Goal: Task Accomplishment & Management: Use online tool/utility

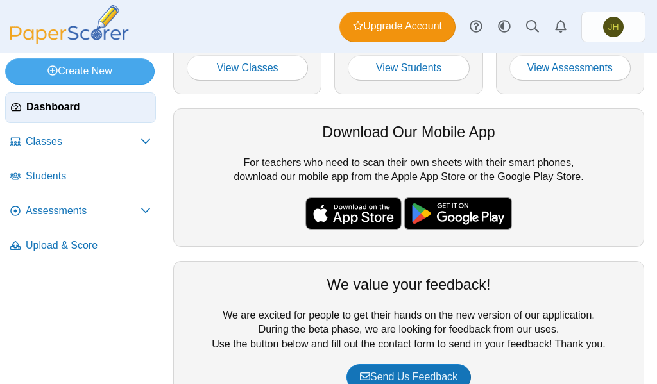
scroll to position [128, 0]
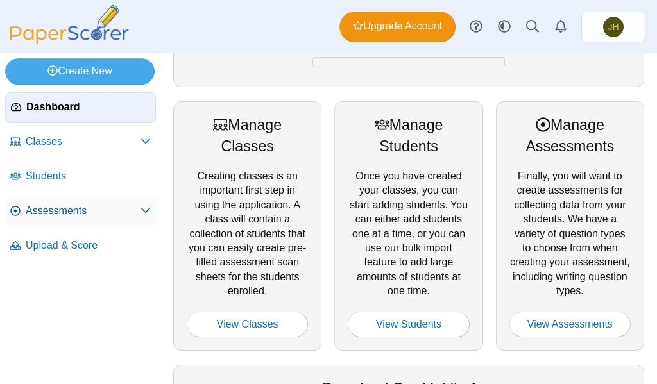
click at [50, 219] on link "Assessments" at bounding box center [80, 211] width 151 height 31
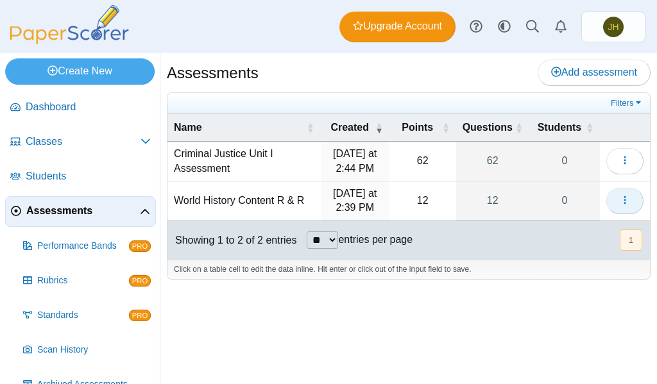
click at [619, 198] on button "button" at bounding box center [624, 201] width 37 height 26
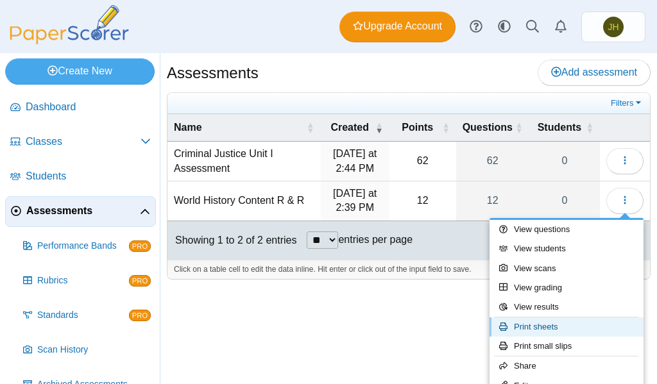
click at [542, 323] on link "Print sheets" at bounding box center [567, 327] width 154 height 19
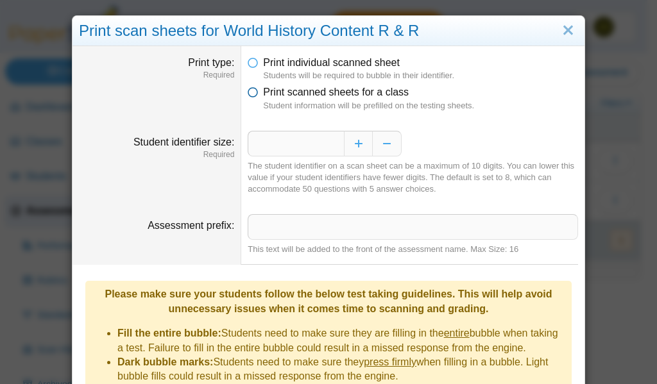
click at [249, 89] on icon at bounding box center [253, 89] width 10 height 9
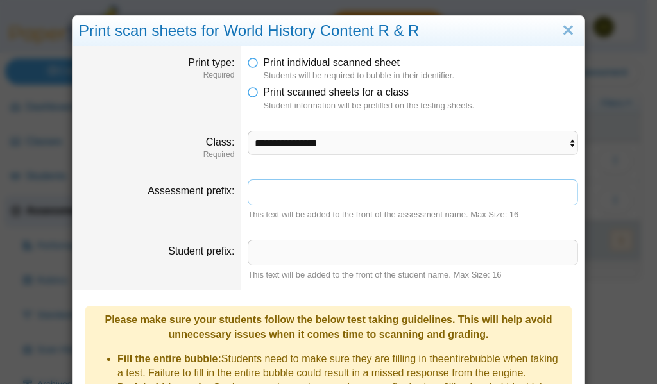
click at [257, 192] on input "Assessment prefix" at bounding box center [413, 193] width 331 height 26
type input "**********"
click at [263, 255] on input "Student prefix" at bounding box center [413, 253] width 331 height 26
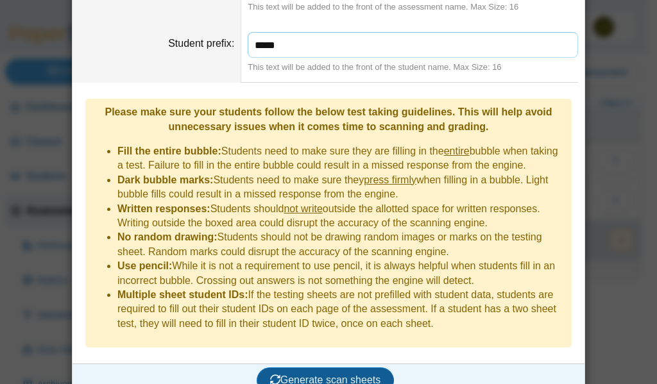
type input "*****"
click at [306, 375] on span "Generate scan sheets" at bounding box center [325, 380] width 111 height 11
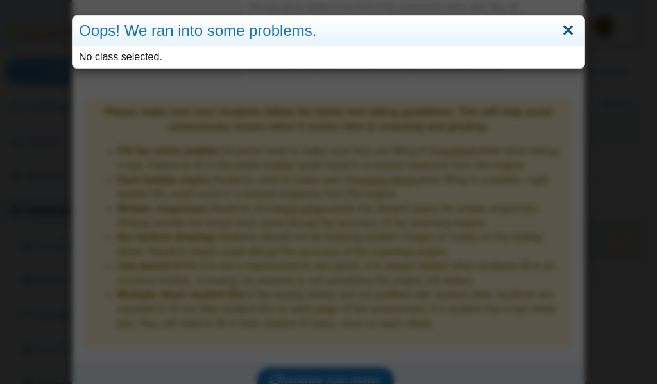
click at [562, 22] on link "Close" at bounding box center [568, 31] width 20 height 22
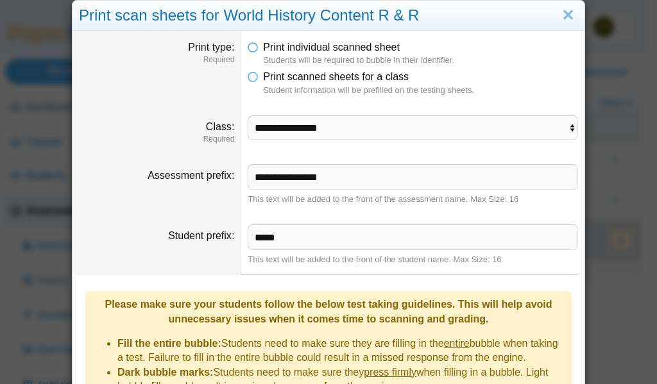
scroll to position [0, 0]
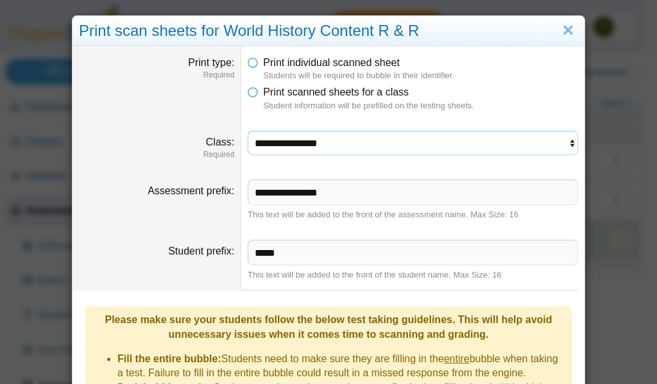
click at [567, 143] on select "**********" at bounding box center [413, 143] width 331 height 24
click at [248, 131] on select "**********" at bounding box center [413, 143] width 331 height 24
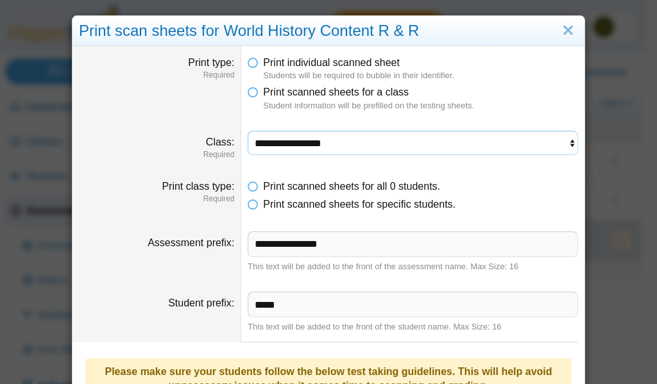
scroll to position [257, 0]
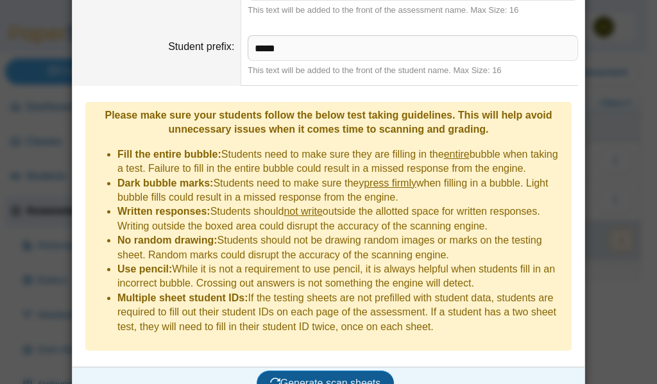
click at [313, 378] on span "Generate scan sheets" at bounding box center [325, 383] width 111 height 11
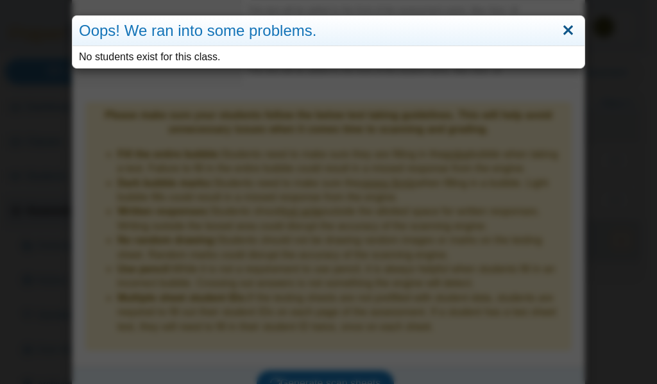
click at [569, 28] on link "Close" at bounding box center [568, 31] width 20 height 22
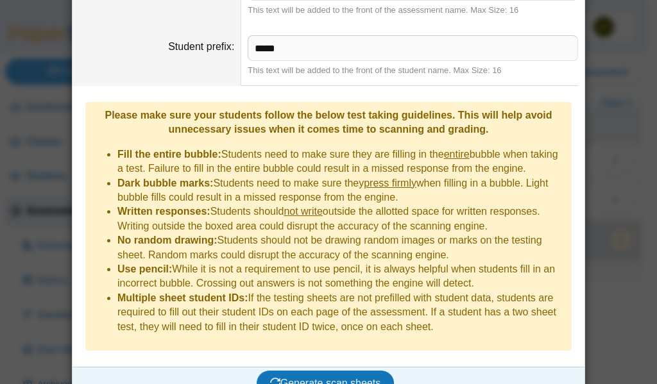
scroll to position [0, 0]
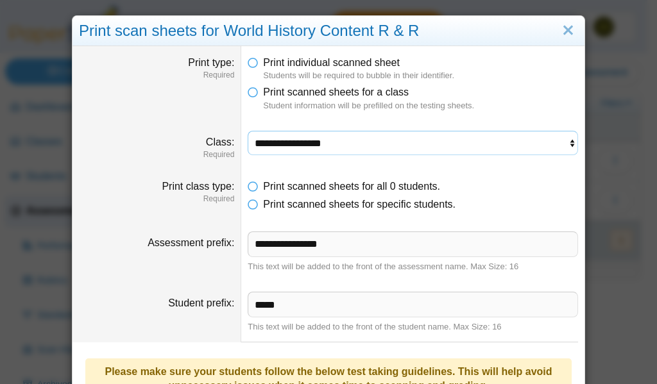
click at [353, 142] on select "**********" at bounding box center [413, 143] width 331 height 24
select select "**********"
click at [248, 131] on select "**********" at bounding box center [413, 143] width 331 height 24
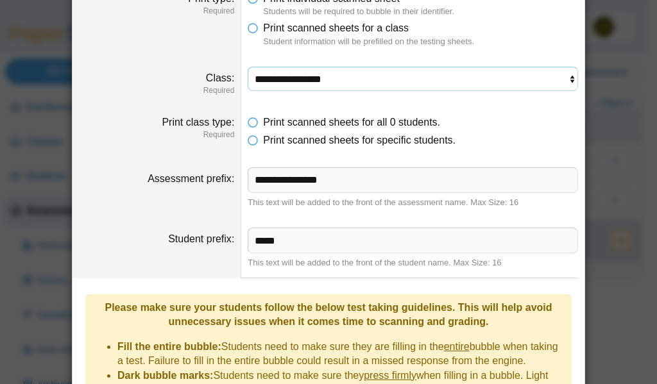
scroll to position [259, 0]
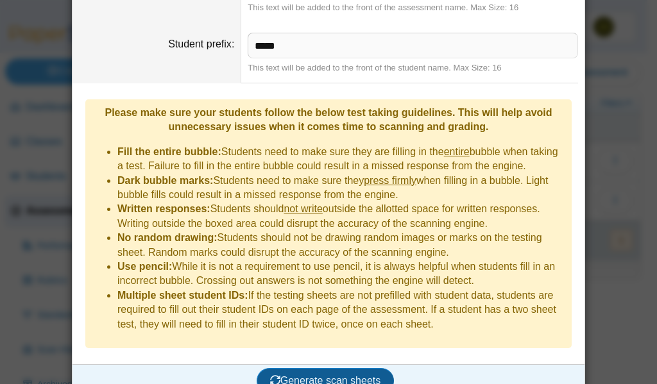
click at [332, 375] on span "Generate scan sheets" at bounding box center [325, 380] width 111 height 11
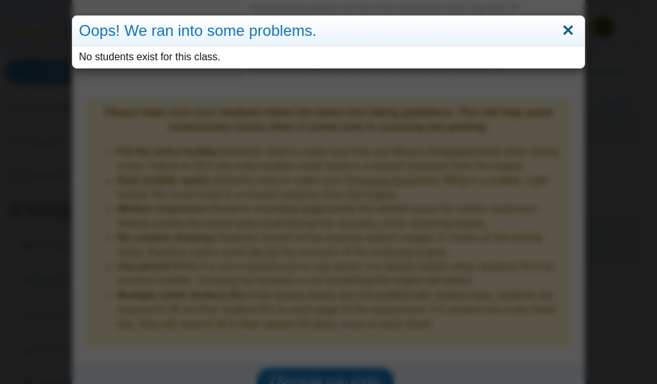
click at [562, 30] on link "Close" at bounding box center [568, 31] width 20 height 22
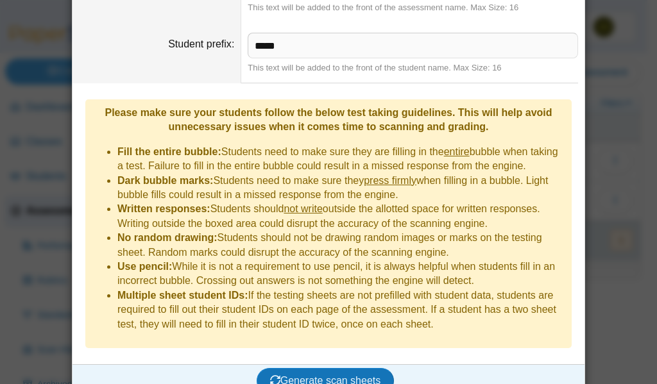
scroll to position [0, 0]
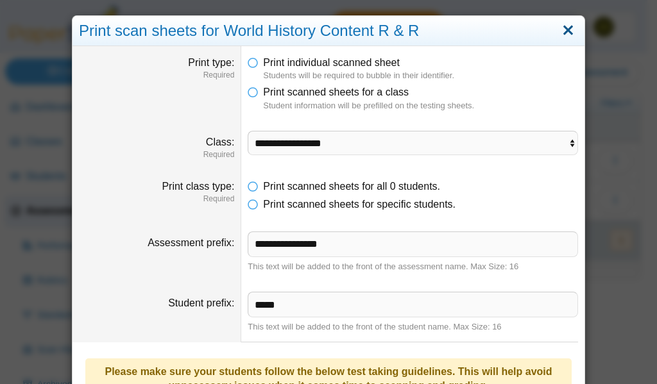
click at [566, 30] on link "Close" at bounding box center [568, 31] width 20 height 22
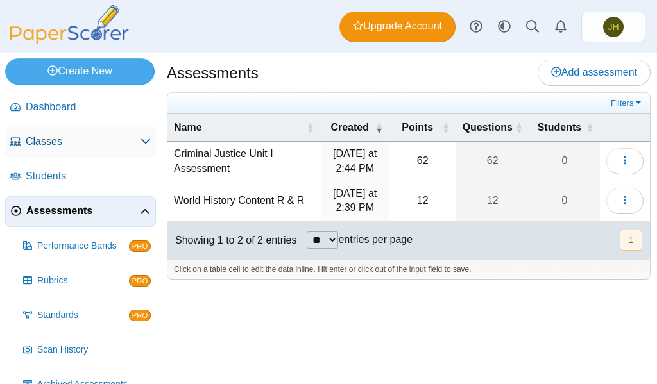
click at [53, 146] on span "Classes" at bounding box center [83, 142] width 115 height 14
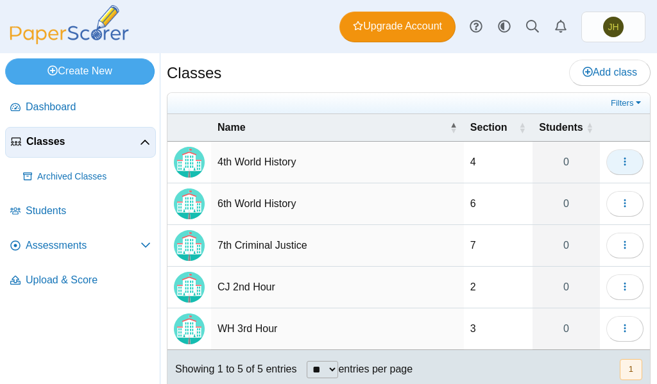
click at [620, 158] on icon "button" at bounding box center [625, 162] width 10 height 10
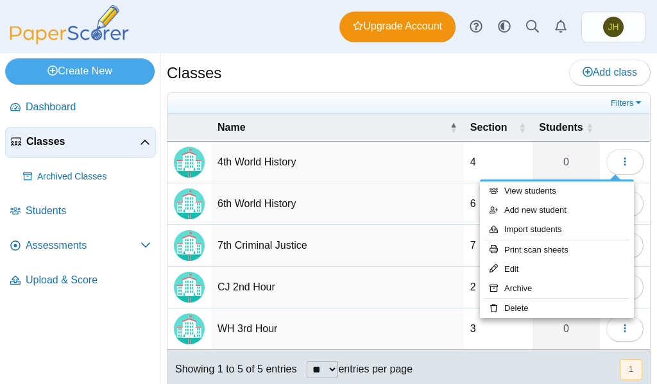
click at [506, 93] on div "Filters Show only: Loading…" at bounding box center [409, 103] width 483 height 21
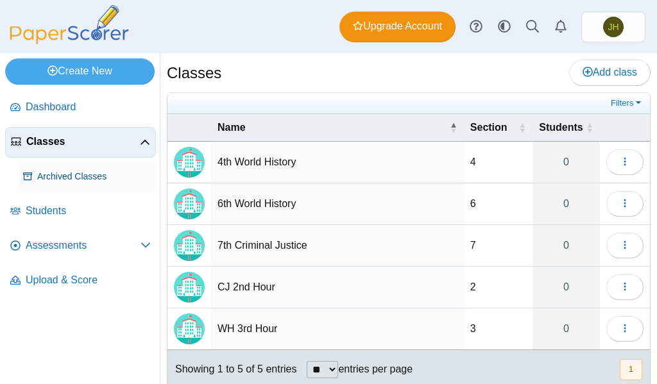
click at [90, 171] on span "Archived Classes" at bounding box center [94, 177] width 114 height 13
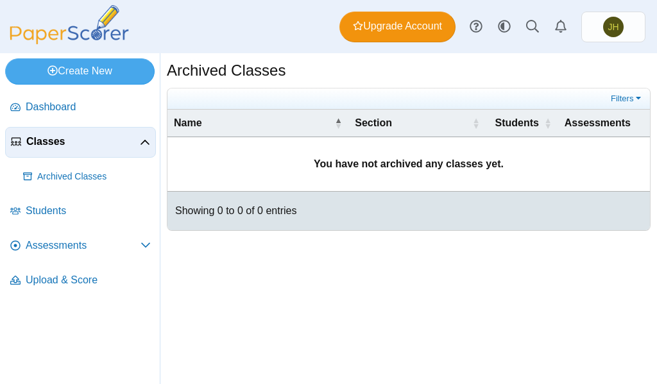
click at [64, 137] on span "Classes" at bounding box center [83, 142] width 114 height 14
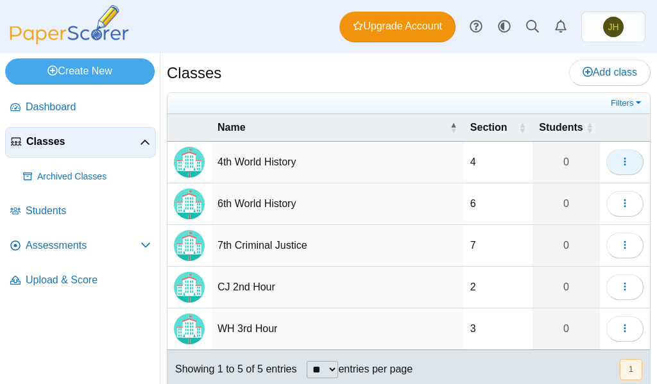
click at [620, 165] on icon "button" at bounding box center [625, 162] width 10 height 10
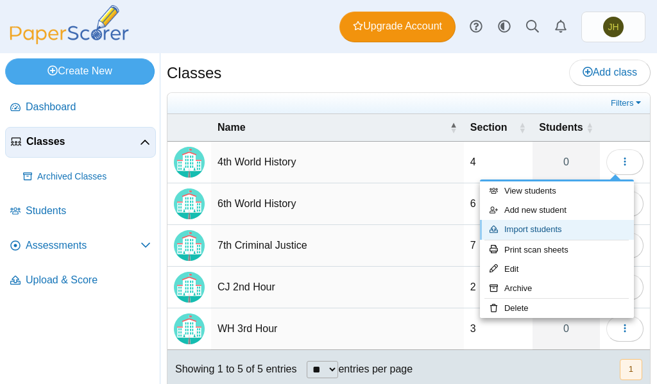
click at [538, 226] on link "Import students" at bounding box center [557, 229] width 154 height 19
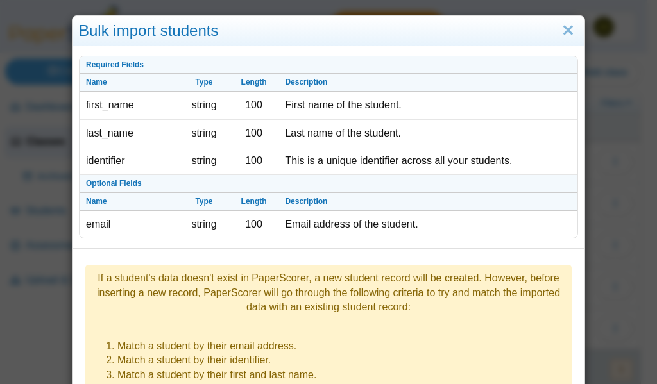
scroll to position [209, 0]
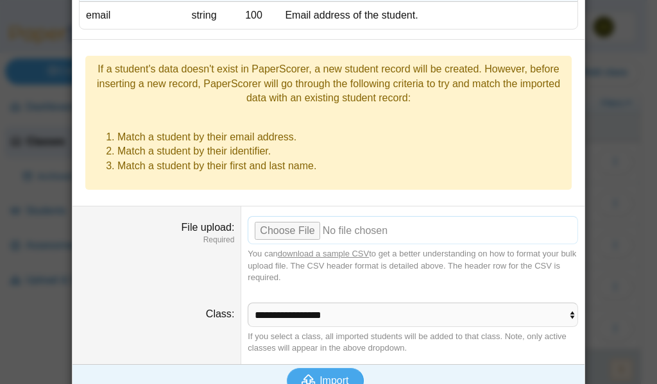
click at [268, 216] on input "File upload" at bounding box center [413, 230] width 331 height 28
click at [290, 216] on input "File upload" at bounding box center [413, 230] width 331 height 28
type input "**********"
click at [311, 374] on icon "submit" at bounding box center [311, 381] width 18 height 14
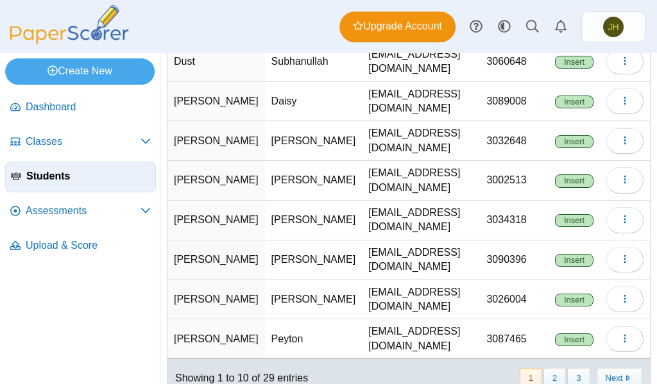
scroll to position [212, 0]
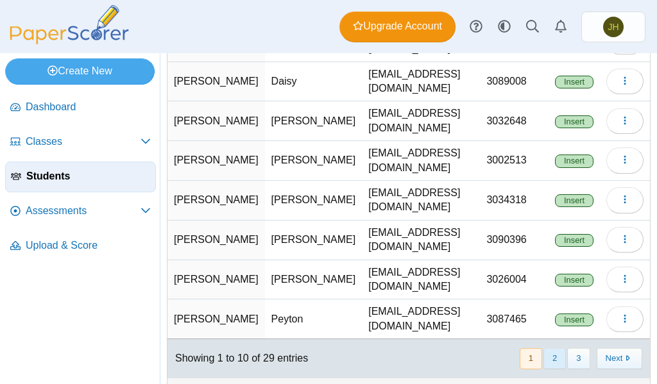
click at [544, 348] on button "2" at bounding box center [555, 358] width 22 height 21
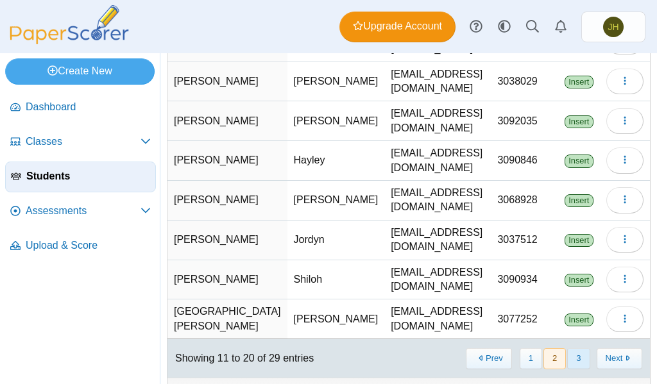
click at [567, 348] on button "3" at bounding box center [578, 358] width 22 height 21
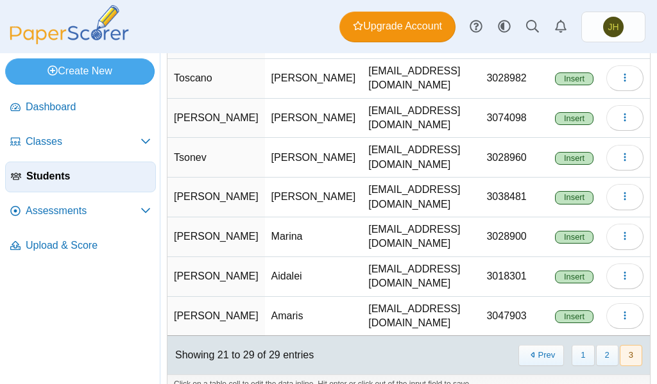
scroll to position [0, 0]
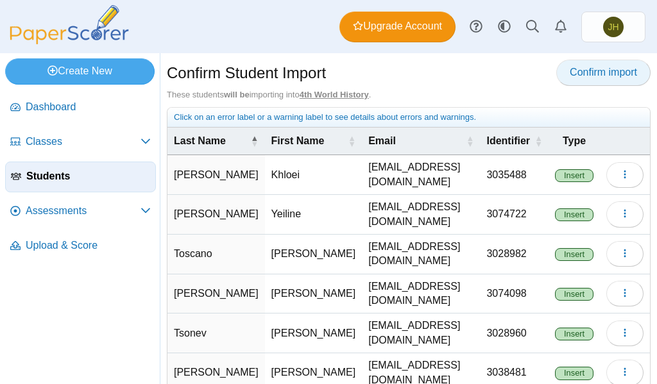
click at [589, 75] on span "Confirm import" at bounding box center [603, 72] width 67 height 11
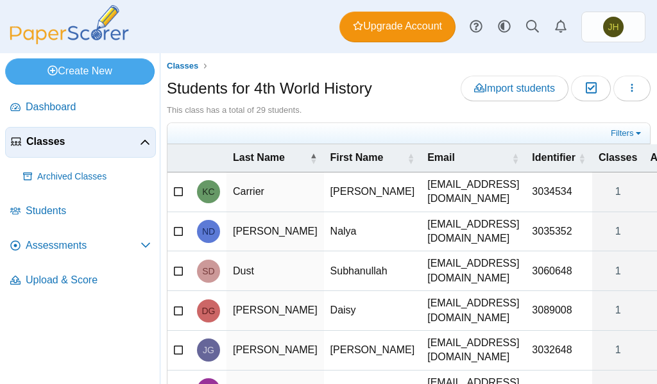
click at [60, 137] on span "Classes" at bounding box center [83, 142] width 114 height 14
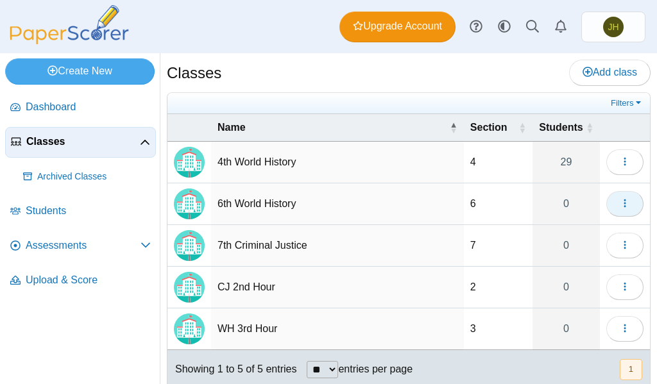
click at [620, 206] on icon "button" at bounding box center [625, 203] width 10 height 10
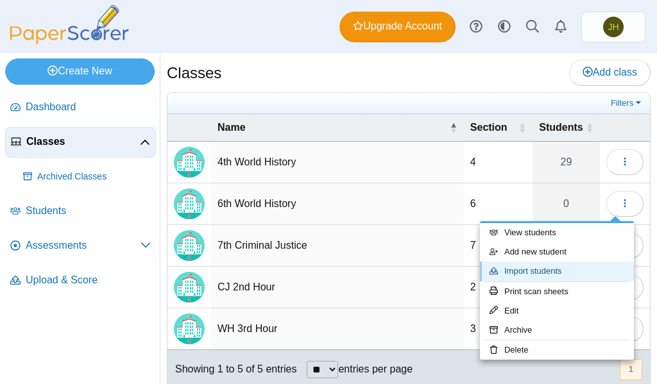
click at [532, 266] on link "Import students" at bounding box center [557, 271] width 154 height 19
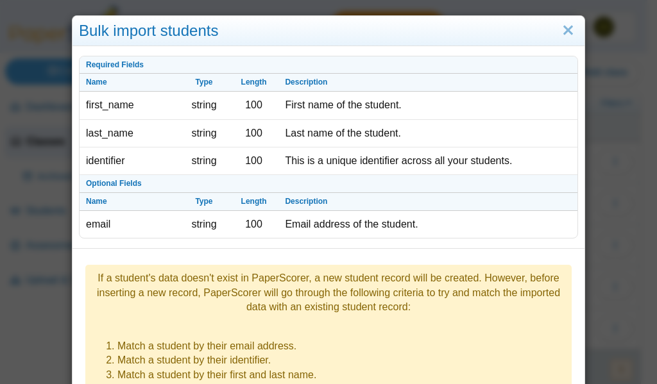
scroll to position [209, 0]
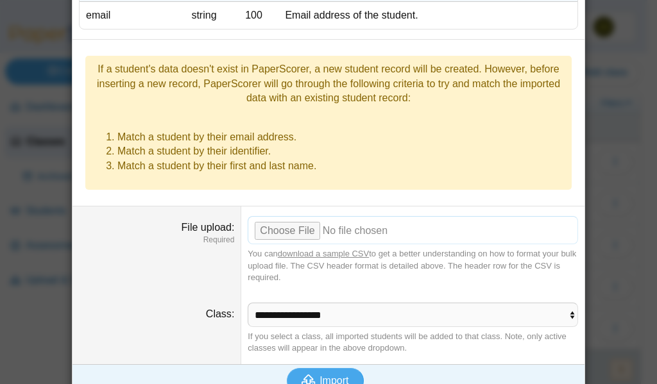
click at [275, 216] on input "File upload" at bounding box center [413, 230] width 331 height 28
type input "**********"
click at [323, 375] on span "Import" at bounding box center [334, 380] width 29 height 11
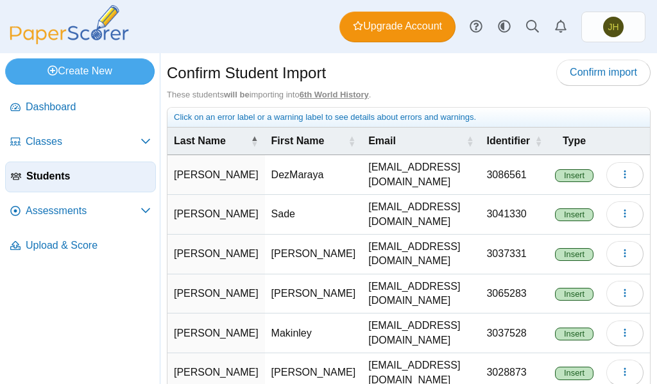
scroll to position [210, 0]
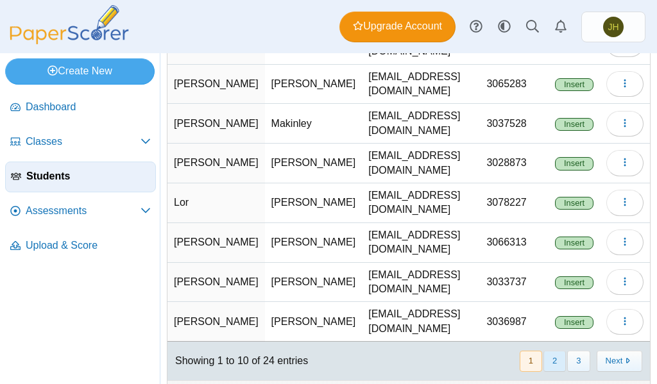
click at [544, 351] on button "2" at bounding box center [555, 361] width 22 height 21
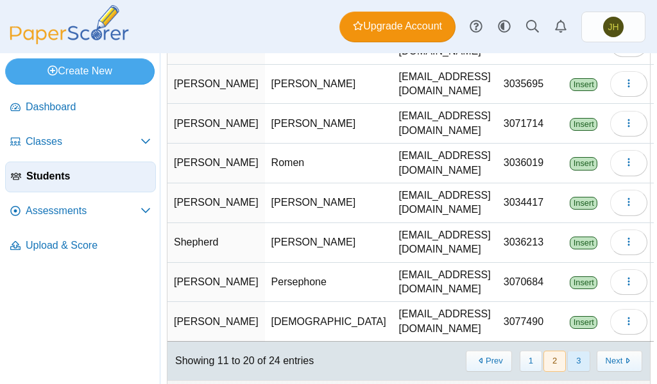
click at [567, 351] on button "3" at bounding box center [578, 361] width 22 height 21
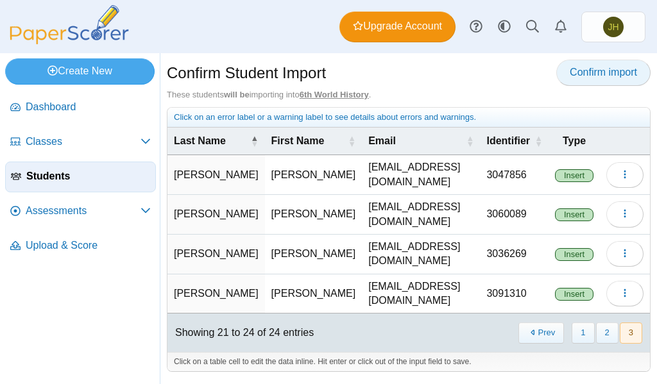
click at [592, 79] on link "Confirm import" at bounding box center [603, 73] width 94 height 26
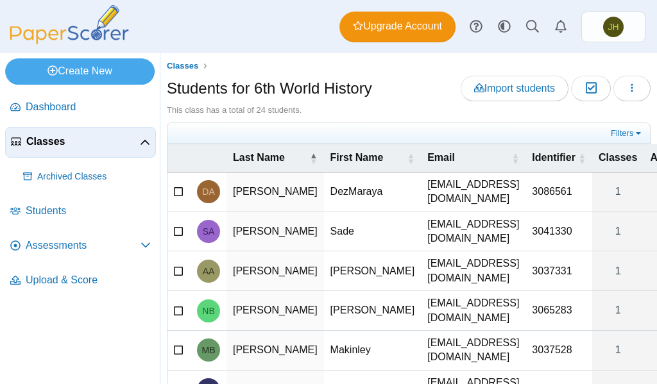
click at [58, 142] on span "Classes" at bounding box center [83, 142] width 114 height 14
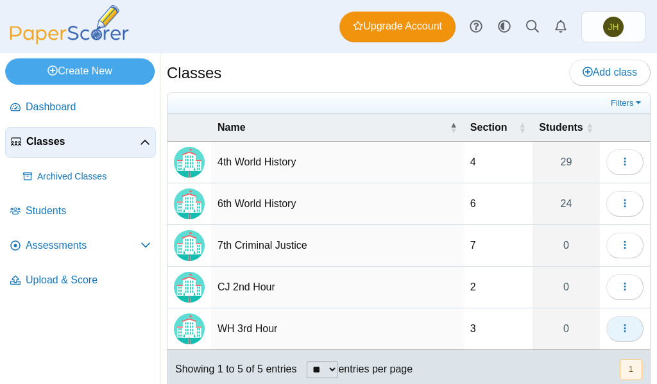
click at [620, 325] on icon "button" at bounding box center [625, 328] width 10 height 10
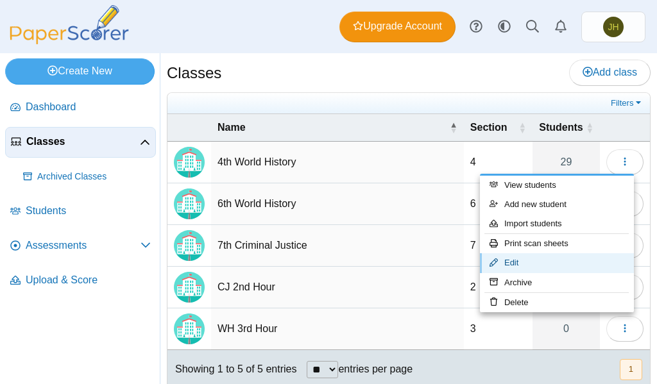
click at [518, 264] on link "Edit" at bounding box center [557, 262] width 154 height 19
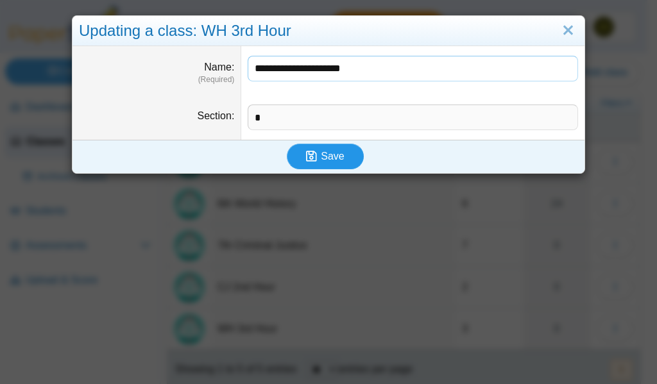
type input "**********"
click at [314, 159] on icon "submit" at bounding box center [313, 157] width 15 height 14
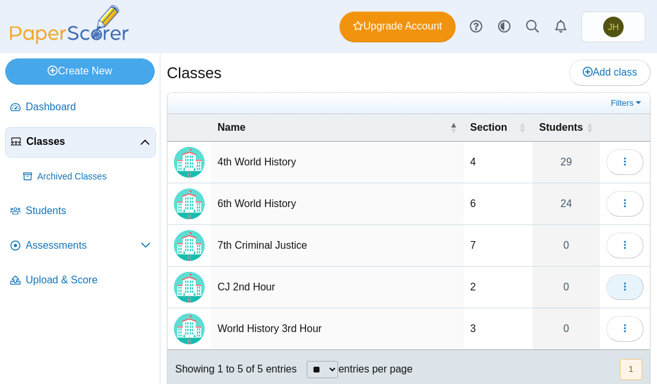
click at [624, 286] on use "button" at bounding box center [625, 287] width 2 height 8
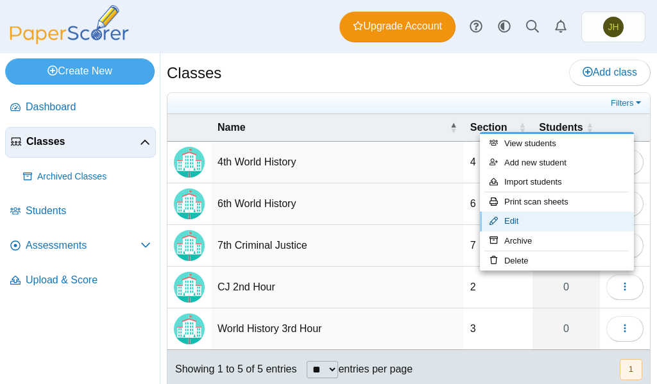
click at [515, 222] on link "Edit" at bounding box center [557, 221] width 154 height 19
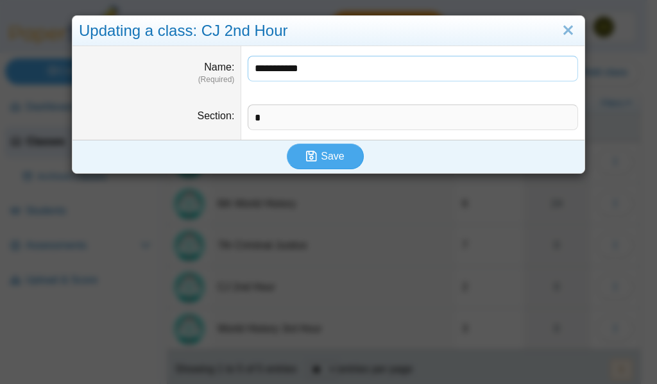
click at [261, 70] on input "**********" at bounding box center [413, 69] width 331 height 26
click at [302, 68] on input "********" at bounding box center [413, 69] width 331 height 26
type input "**********"
click at [321, 163] on button "Save" at bounding box center [325, 157] width 77 height 26
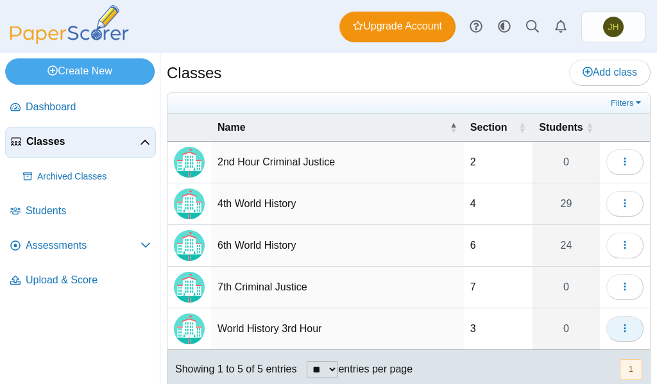
click at [624, 331] on use "button" at bounding box center [625, 329] width 2 height 8
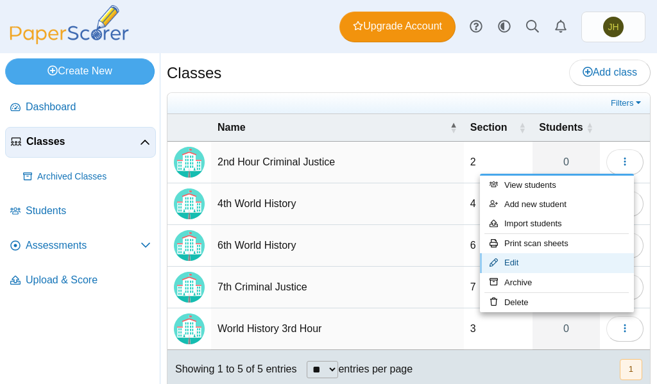
click at [522, 262] on link "Edit" at bounding box center [557, 262] width 154 height 19
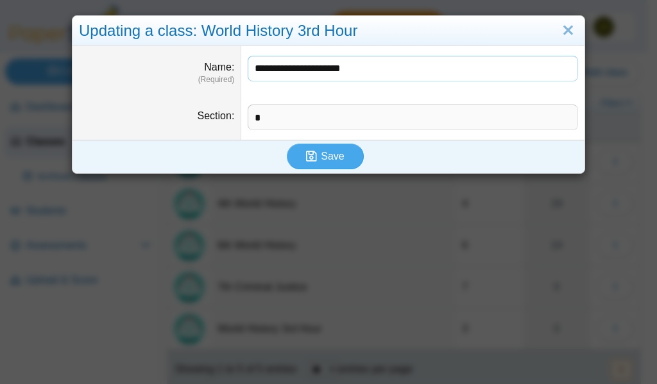
drag, startPoint x: 250, startPoint y: 71, endPoint x: 313, endPoint y: 71, distance: 62.9
click at [313, 71] on input "**********" at bounding box center [413, 69] width 331 height 26
paste input "**********"
type input "**********"
click at [321, 156] on span "Save" at bounding box center [332, 156] width 23 height 11
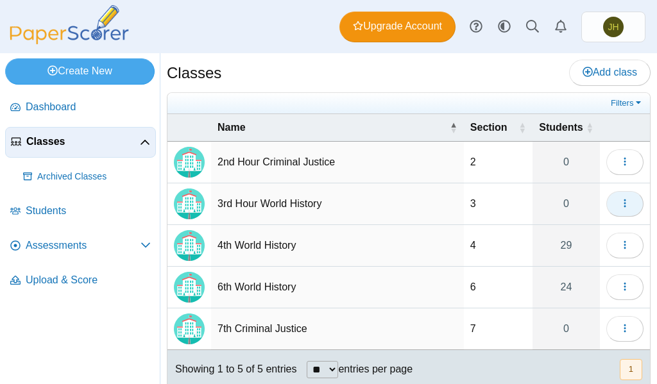
click at [620, 199] on icon "button" at bounding box center [625, 203] width 10 height 10
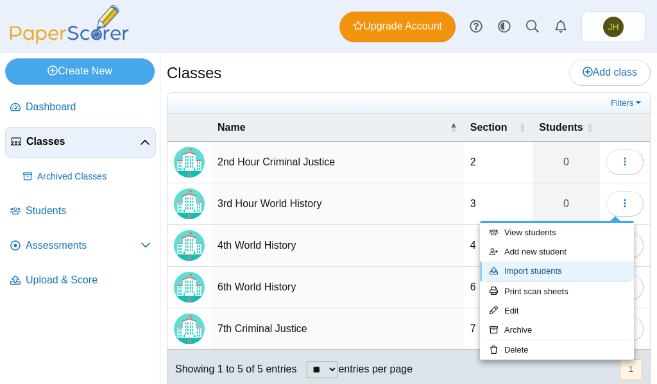
click at [546, 272] on link "Import students" at bounding box center [557, 271] width 154 height 19
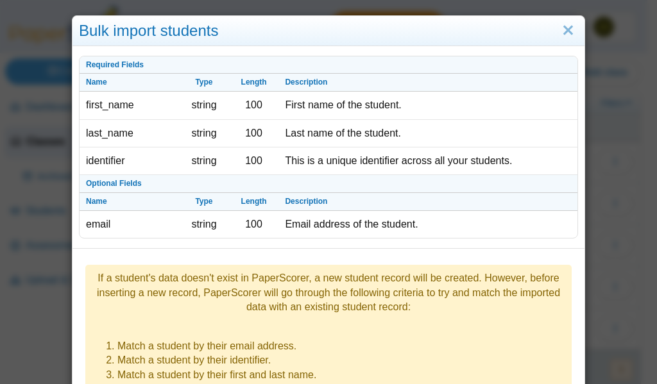
scroll to position [209, 0]
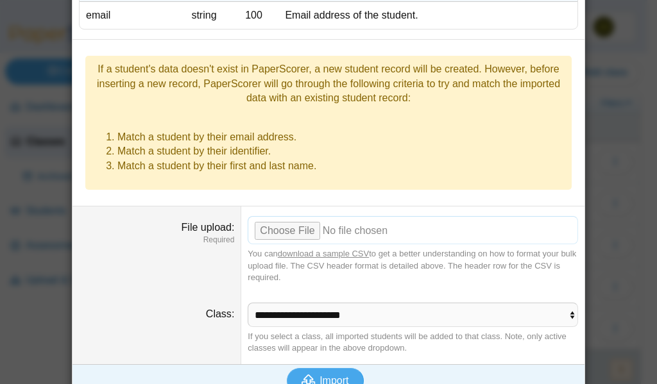
click at [288, 216] on input "File upload" at bounding box center [413, 230] width 331 height 28
type input "**********"
click at [325, 375] on span "Import" at bounding box center [334, 380] width 29 height 11
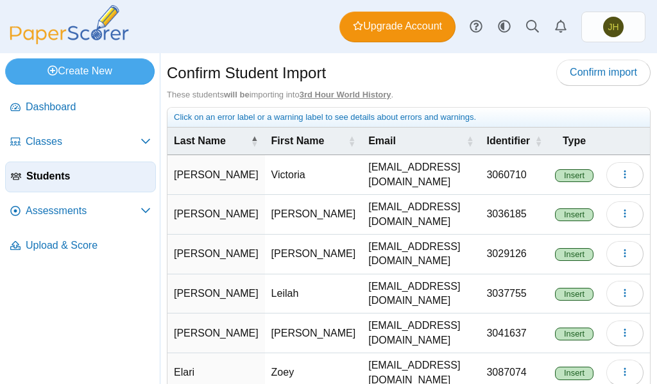
scroll to position [212, 0]
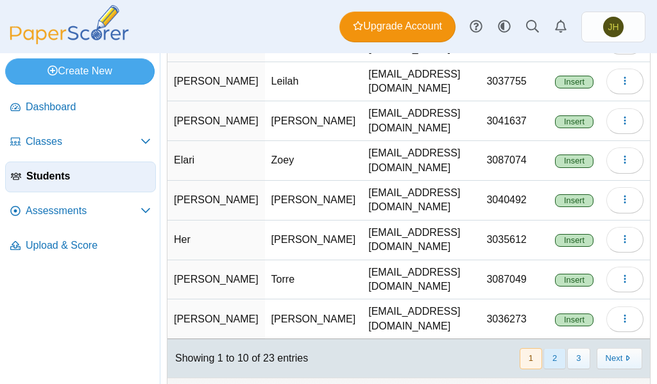
click at [544, 348] on button "2" at bounding box center [555, 358] width 22 height 21
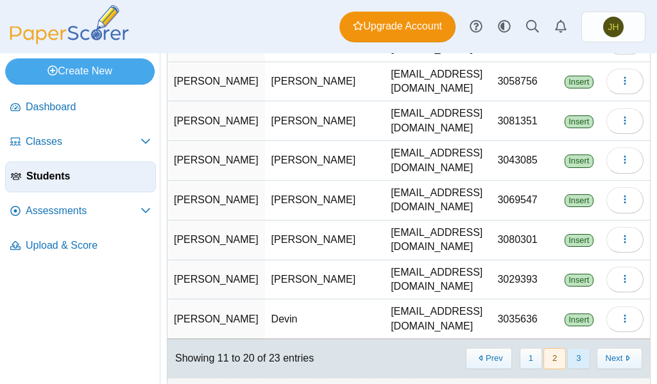
click at [574, 348] on button "3" at bounding box center [578, 358] width 22 height 21
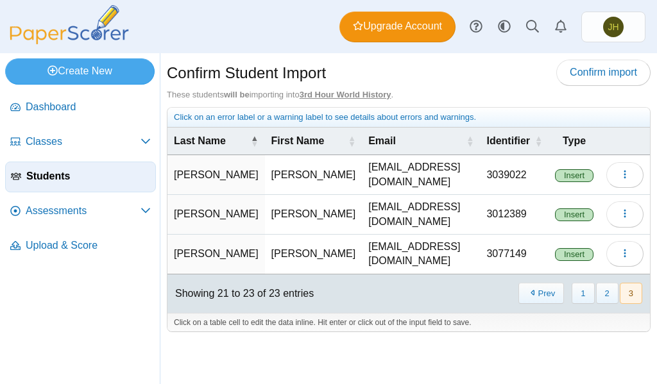
scroll to position [0, 0]
click at [595, 76] on span "Confirm import" at bounding box center [603, 72] width 67 height 11
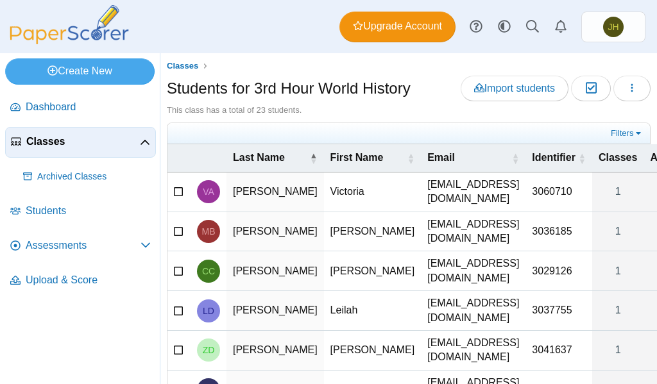
click at [43, 137] on span "Classes" at bounding box center [83, 142] width 114 height 14
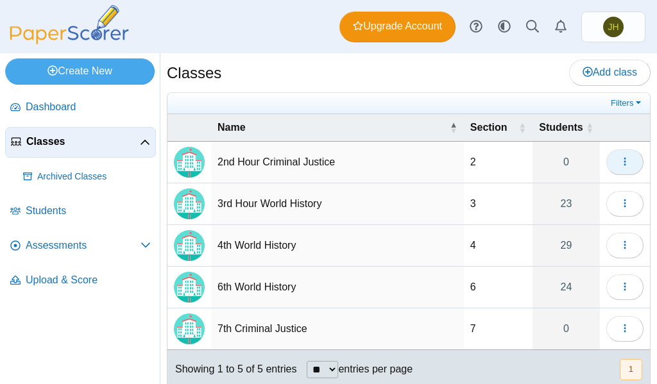
click at [620, 160] on icon "button" at bounding box center [625, 162] width 10 height 10
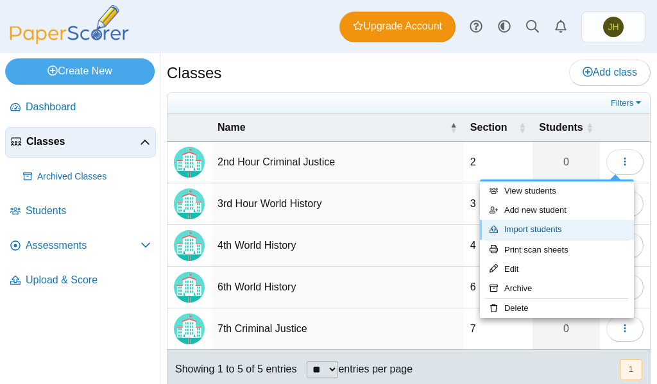
click at [520, 229] on link "Import students" at bounding box center [557, 229] width 154 height 19
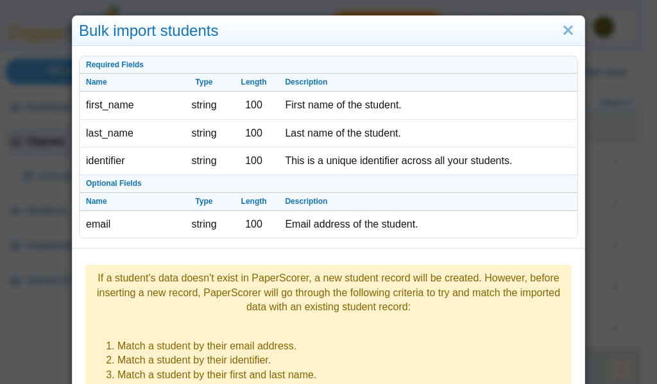
scroll to position [209, 0]
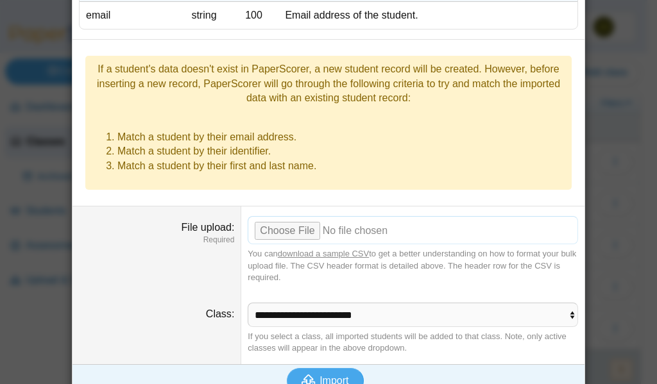
click at [280, 216] on input "File upload" at bounding box center [413, 230] width 331 height 28
type input "**********"
click at [327, 375] on span "Import" at bounding box center [334, 380] width 29 height 11
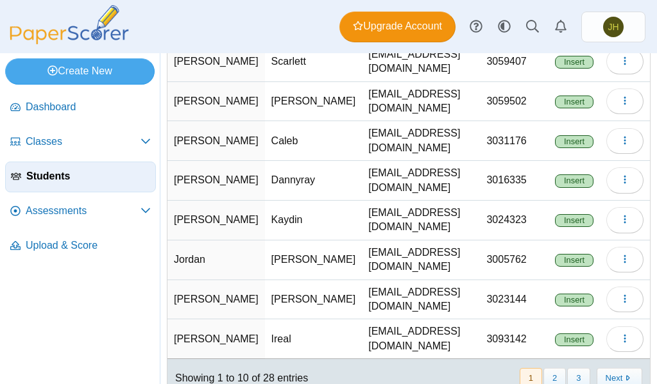
scroll to position [210, 0]
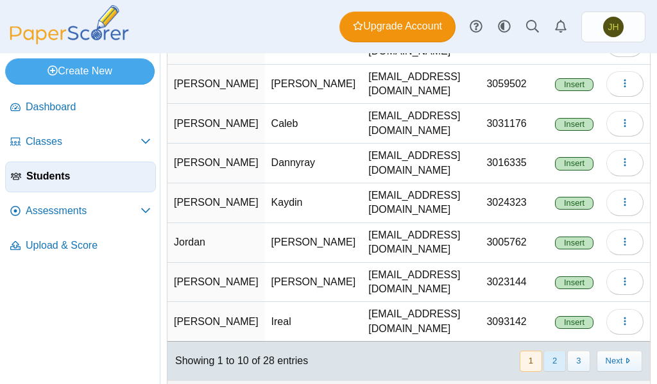
click at [549, 351] on button "2" at bounding box center [555, 361] width 22 height 21
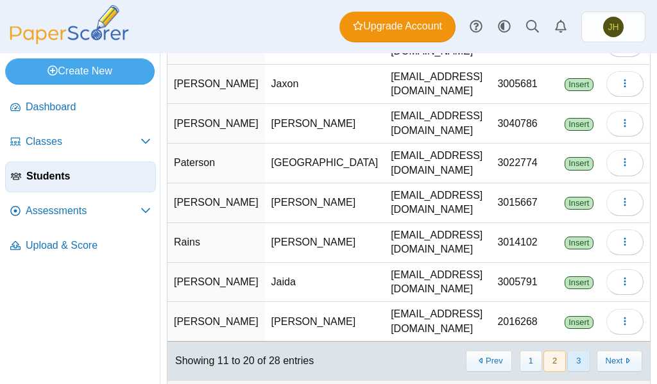
click at [568, 351] on button "3" at bounding box center [578, 361] width 22 height 21
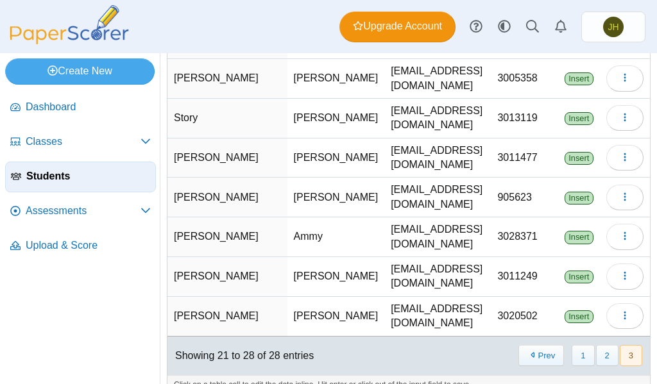
scroll to position [0, 0]
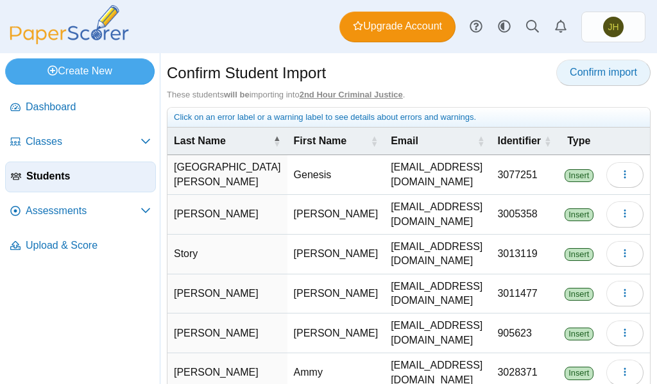
click at [586, 74] on span "Confirm import" at bounding box center [603, 72] width 67 height 11
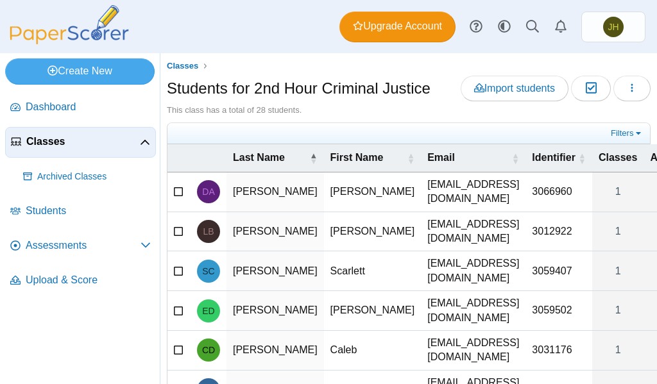
click at [51, 139] on span "Classes" at bounding box center [83, 142] width 114 height 14
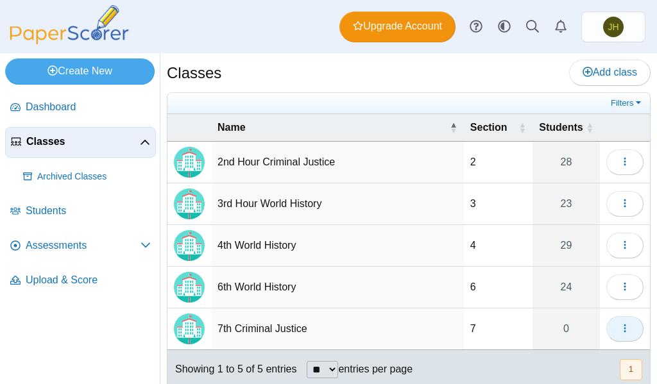
click at [620, 331] on icon "button" at bounding box center [625, 328] width 10 height 10
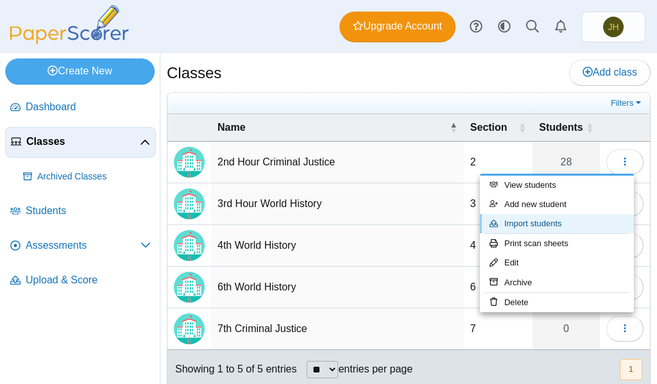
click at [531, 224] on link "Import students" at bounding box center [557, 223] width 154 height 19
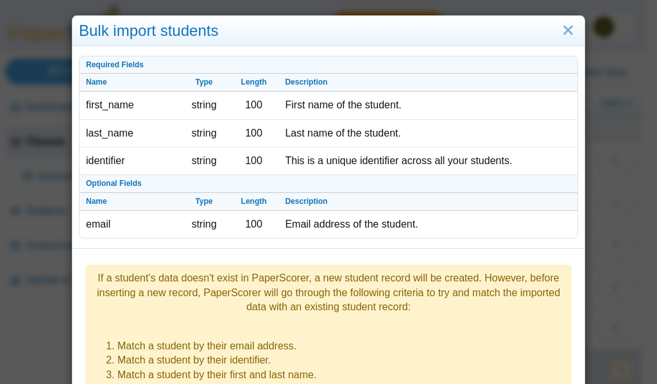
scroll to position [209, 0]
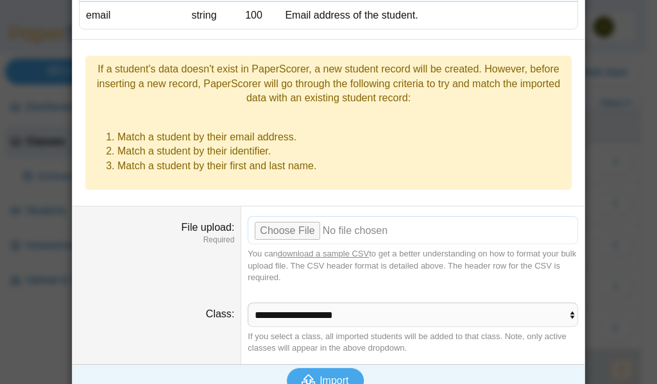
click at [282, 216] on input "File upload" at bounding box center [413, 230] width 331 height 28
type input "**********"
click at [320, 375] on span "Import" at bounding box center [334, 380] width 29 height 11
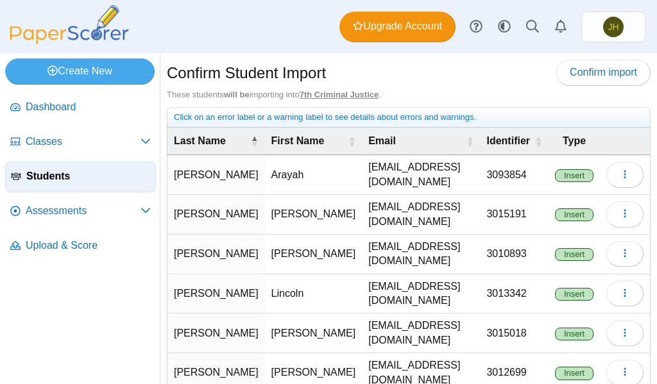
scroll to position [210, 0]
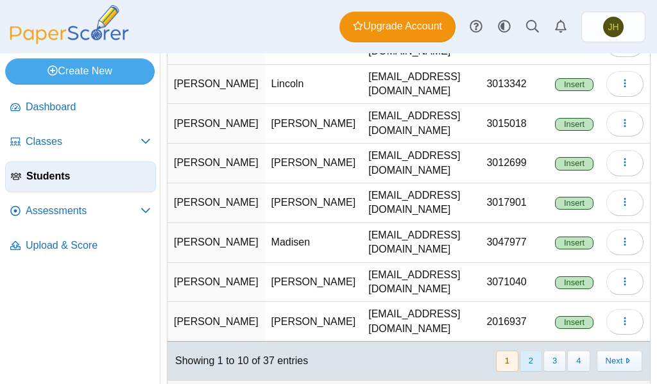
click at [520, 351] on button "2" at bounding box center [531, 361] width 22 height 21
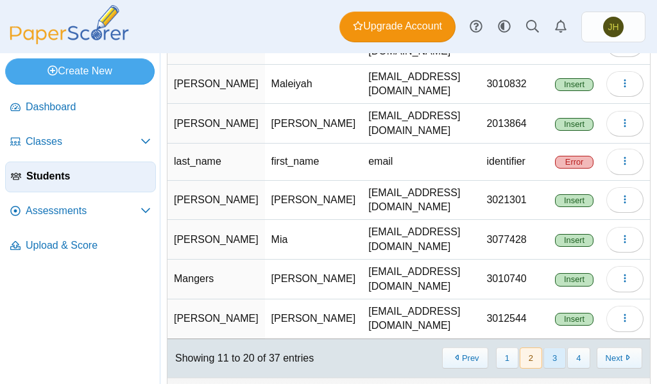
click at [544, 348] on button "3" at bounding box center [555, 358] width 22 height 21
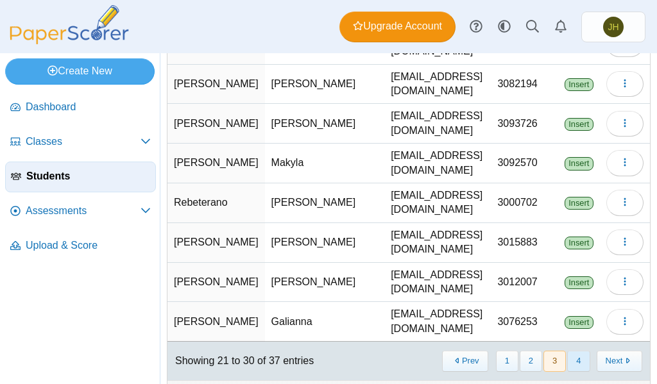
click at [567, 351] on button "4" at bounding box center [578, 361] width 22 height 21
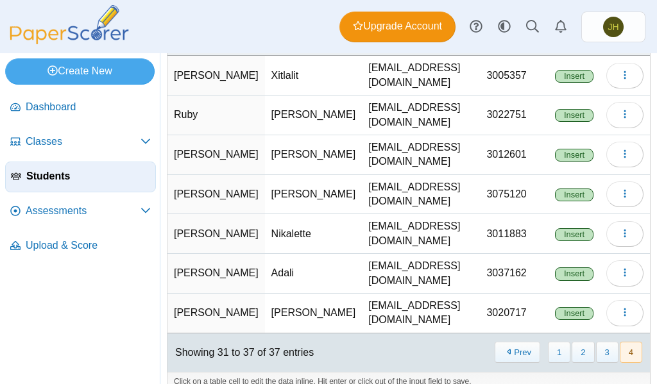
scroll to position [0, 0]
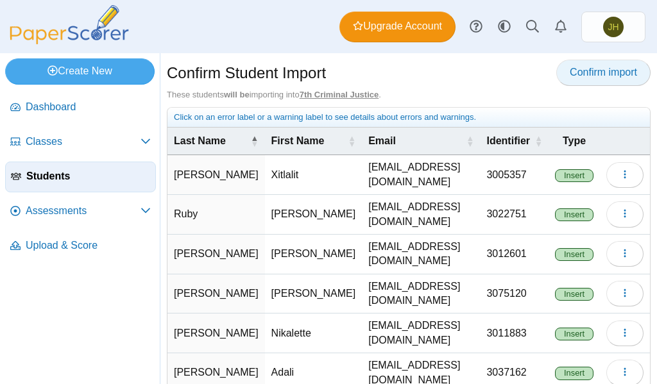
click at [577, 78] on span "Confirm import" at bounding box center [603, 72] width 67 height 11
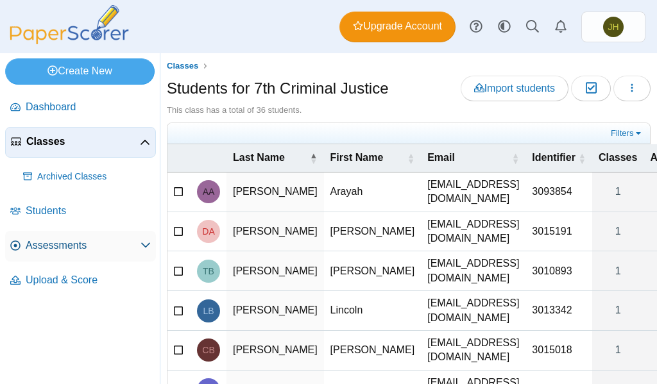
click at [60, 250] on span "Assessments" at bounding box center [83, 246] width 115 height 14
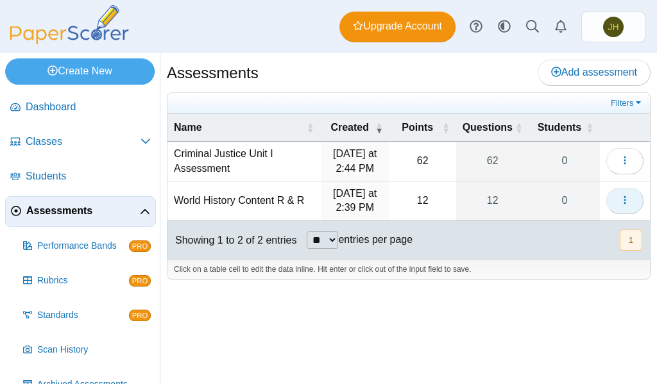
click at [622, 200] on icon "button" at bounding box center [625, 200] width 10 height 10
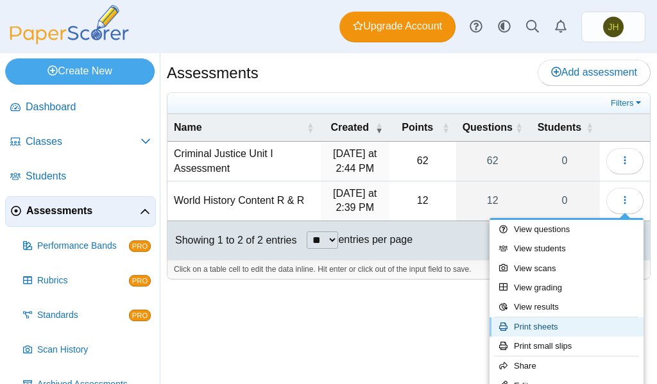
click at [534, 328] on link "Print sheets" at bounding box center [567, 327] width 154 height 19
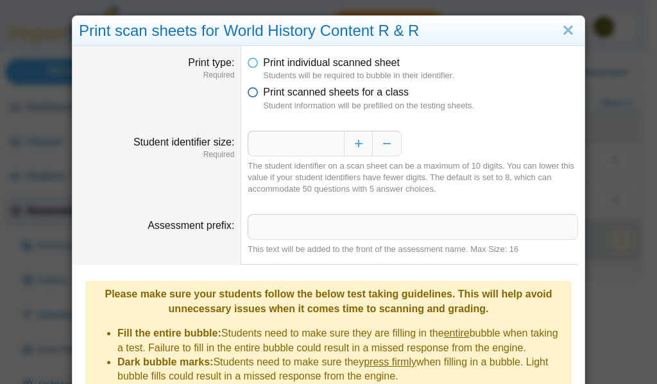
click at [248, 91] on icon at bounding box center [253, 89] width 10 height 9
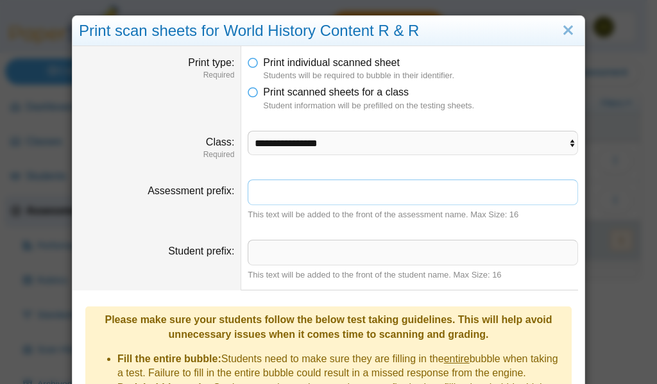
click at [278, 198] on input "Assessment prefix" at bounding box center [413, 193] width 331 height 26
type input "**********"
click at [297, 257] on input "Student prefix" at bounding box center [413, 253] width 331 height 26
type input "*****"
click at [248, 62] on icon at bounding box center [253, 60] width 10 height 9
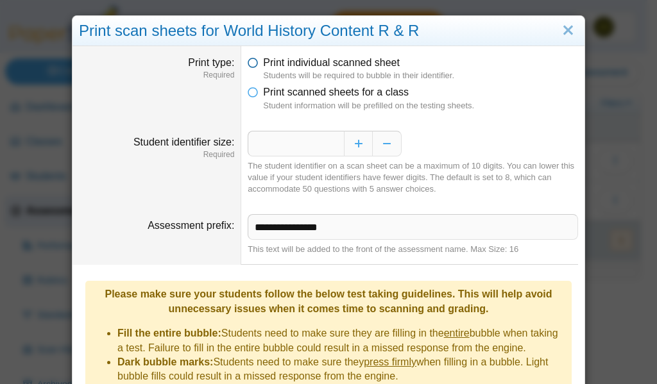
click at [248, 64] on icon at bounding box center [253, 60] width 10 height 9
click at [250, 93] on icon at bounding box center [253, 89] width 10 height 9
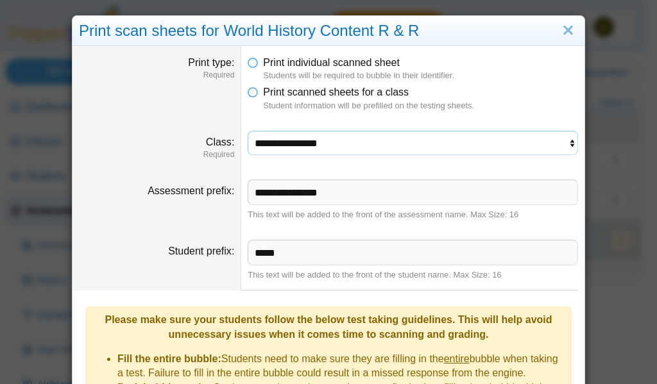
click at [322, 142] on select "**********" at bounding box center [413, 143] width 331 height 24
select select "**********"
click at [248, 131] on select "**********" at bounding box center [413, 143] width 331 height 24
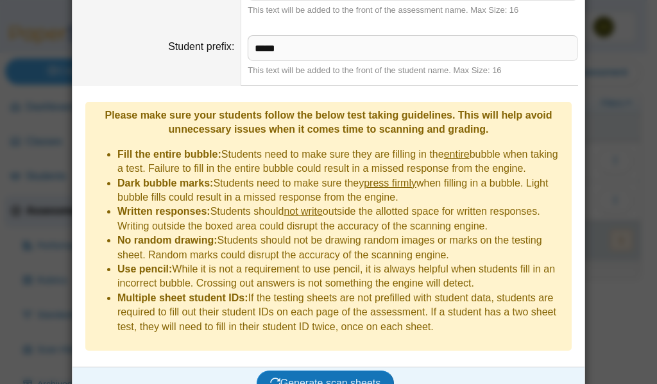
scroll to position [259, 0]
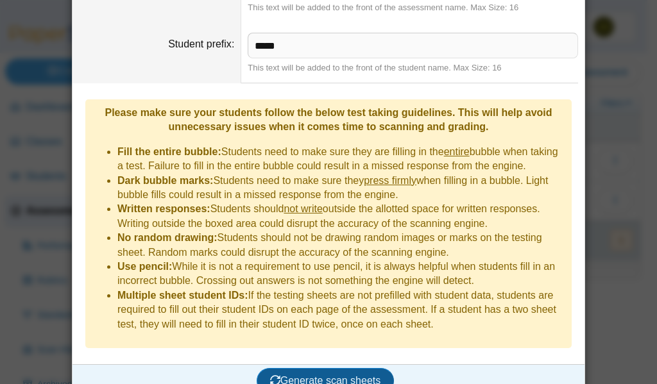
click at [329, 375] on span "Generate scan sheets" at bounding box center [325, 380] width 111 height 11
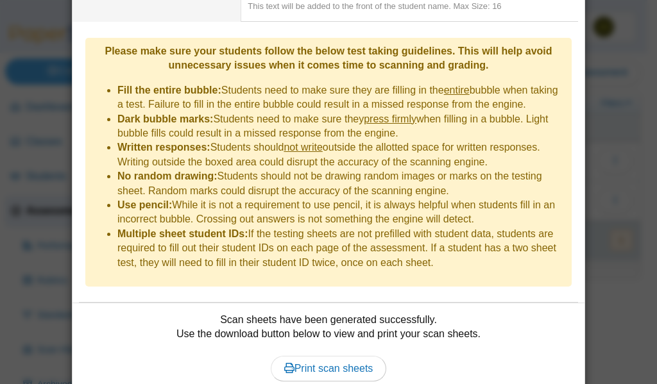
scroll to position [363, 0]
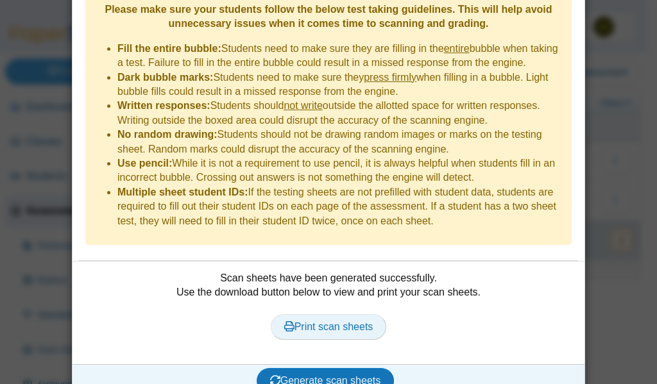
click at [323, 322] on span "Print scan sheets" at bounding box center [328, 327] width 89 height 11
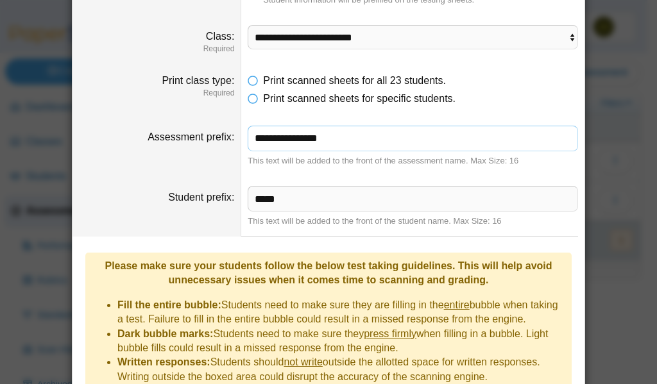
drag, startPoint x: 338, startPoint y: 141, endPoint x: 254, endPoint y: 138, distance: 84.1
click at [254, 138] on input "**********" at bounding box center [413, 139] width 331 height 26
drag, startPoint x: 286, startPoint y: 202, endPoint x: 230, endPoint y: 198, distance: 55.9
click at [230, 198] on dl "Student prefix ***** This text will be added to the front of the student name. …" at bounding box center [329, 206] width 512 height 60
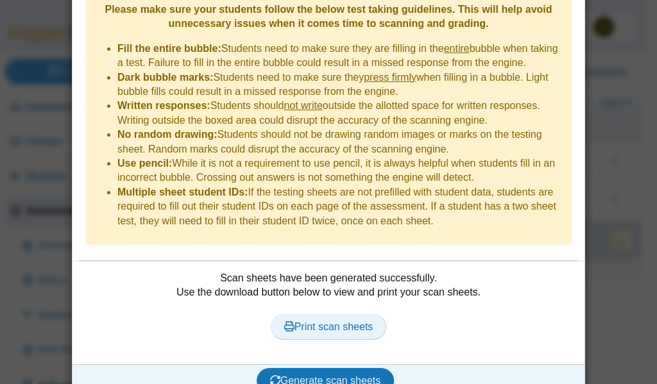
click at [324, 322] on span "Print scan sheets" at bounding box center [328, 327] width 89 height 11
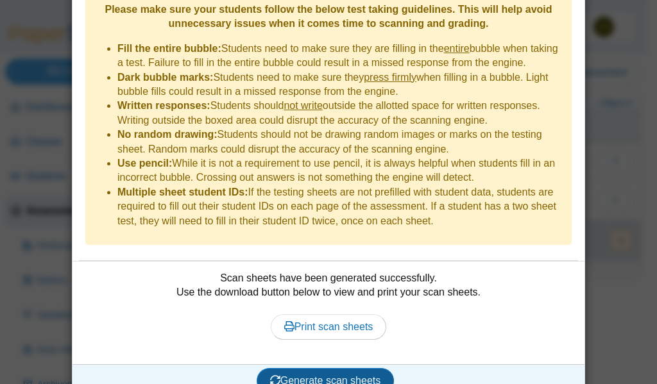
click at [304, 375] on span "Generate scan sheets" at bounding box center [325, 380] width 111 height 11
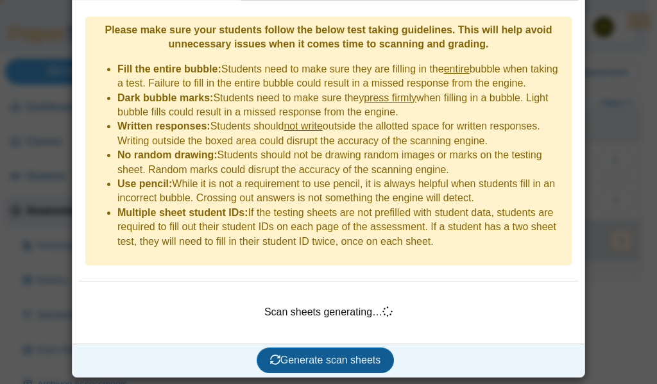
scroll to position [322, 0]
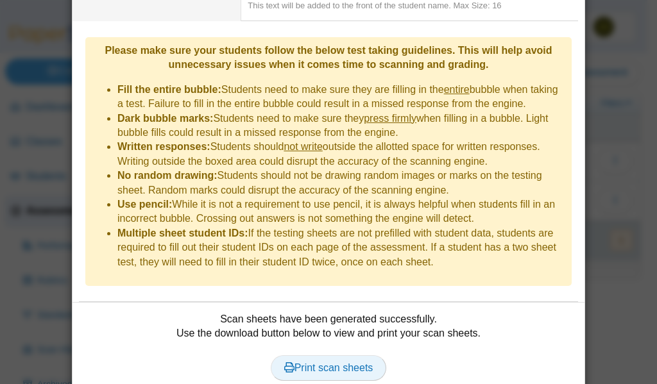
click at [309, 363] on span "Print scan sheets" at bounding box center [328, 368] width 89 height 11
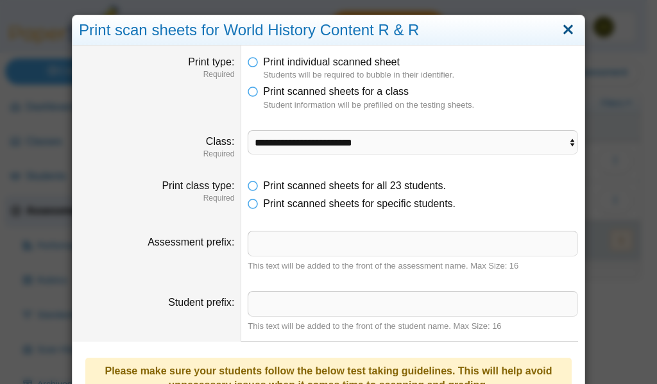
click at [565, 28] on link "Close" at bounding box center [568, 30] width 20 height 22
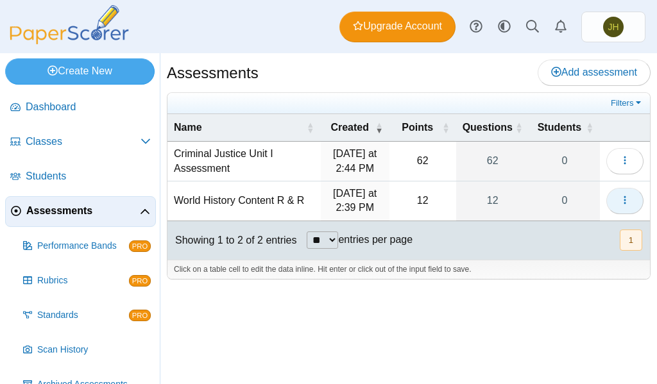
click at [620, 202] on icon "button" at bounding box center [625, 200] width 10 height 10
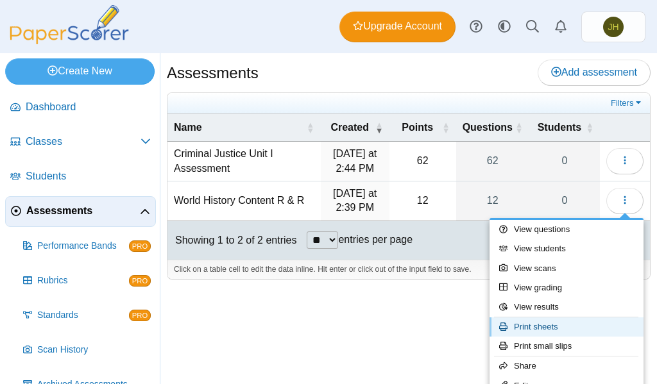
click at [542, 328] on link "Print sheets" at bounding box center [567, 327] width 154 height 19
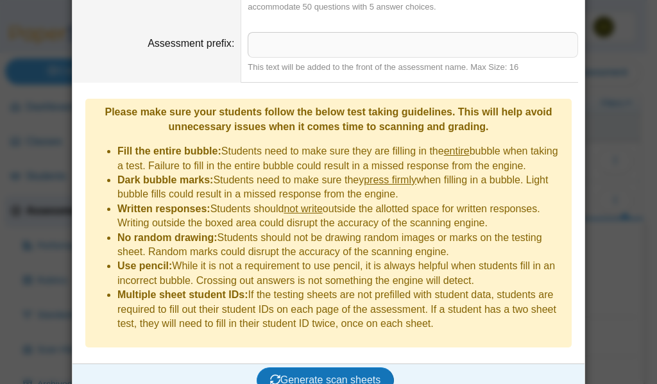
scroll to position [0, 0]
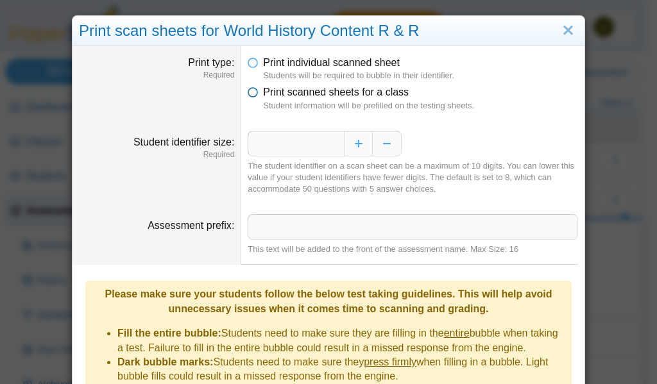
click at [249, 93] on icon at bounding box center [253, 89] width 10 height 9
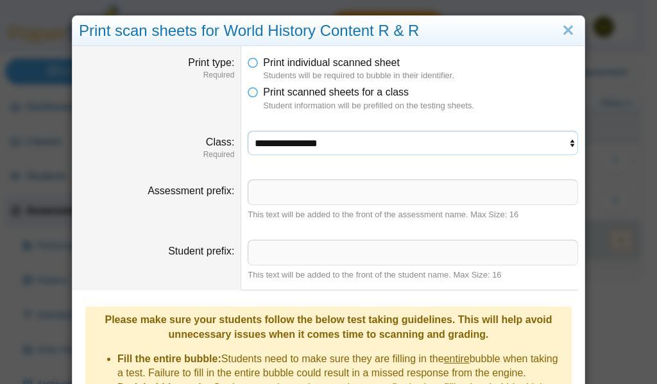
click at [369, 148] on select "**********" at bounding box center [413, 143] width 331 height 24
select select "**********"
click at [248, 131] on select "**********" at bounding box center [413, 143] width 331 height 24
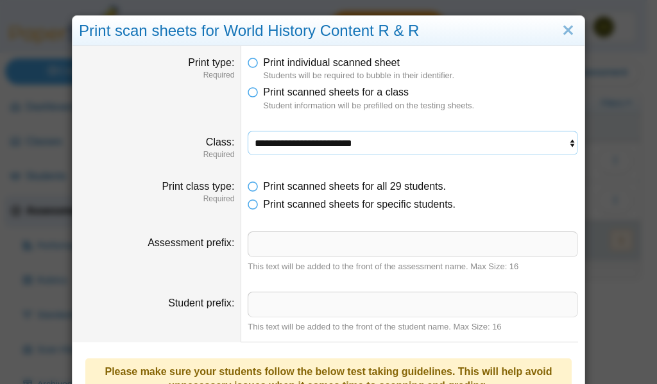
scroll to position [257, 0]
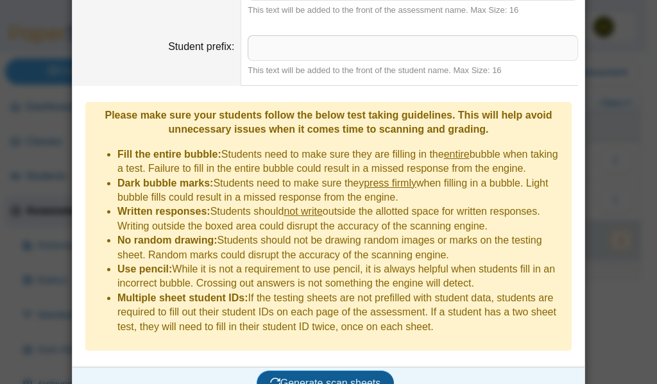
click at [313, 378] on span "Generate scan sheets" at bounding box center [325, 383] width 111 height 11
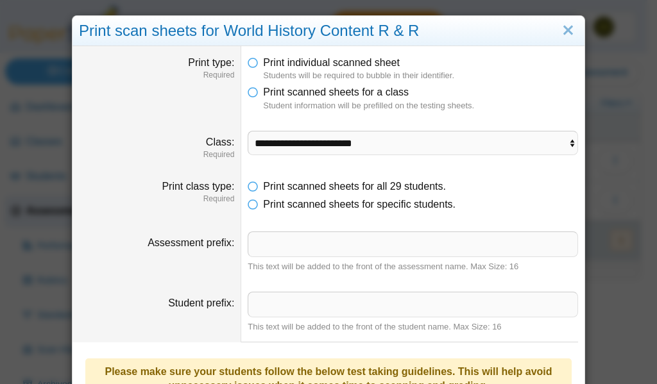
scroll to position [321, 0]
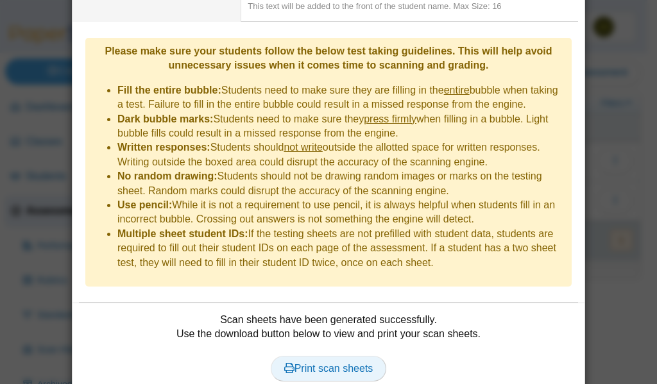
click at [313, 363] on span "Print scan sheets" at bounding box center [328, 368] width 89 height 11
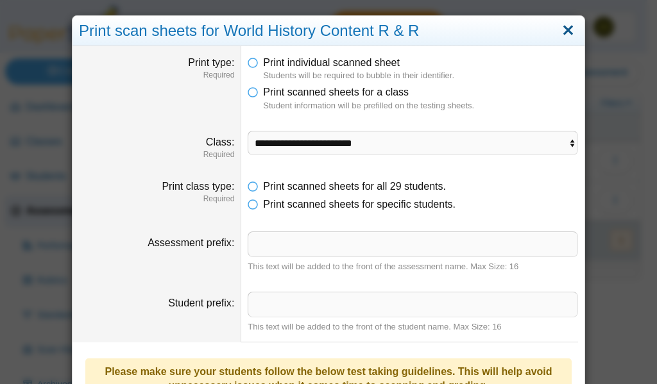
click at [563, 30] on link "Close" at bounding box center [568, 31] width 20 height 22
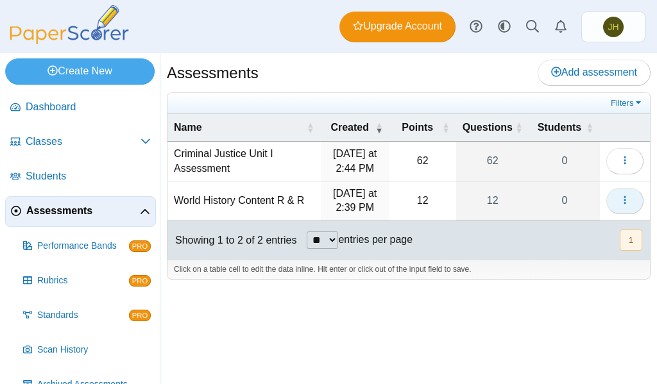
click at [621, 203] on icon "button" at bounding box center [625, 200] width 10 height 10
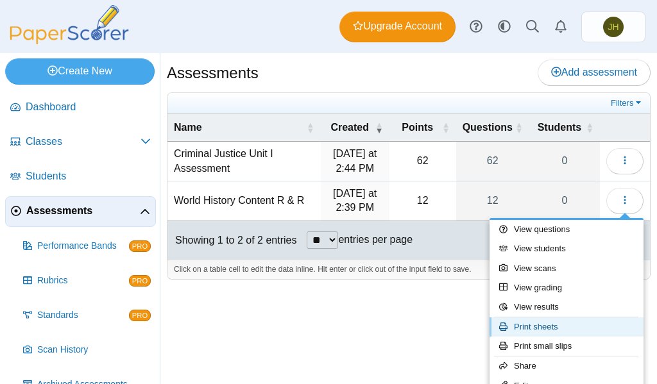
click at [549, 331] on link "Print sheets" at bounding box center [567, 327] width 154 height 19
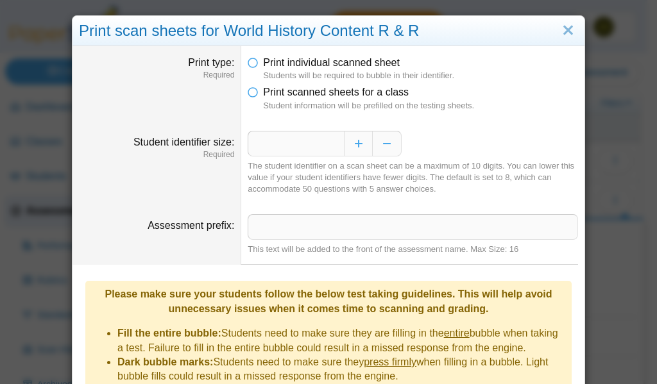
scroll to position [182, 0]
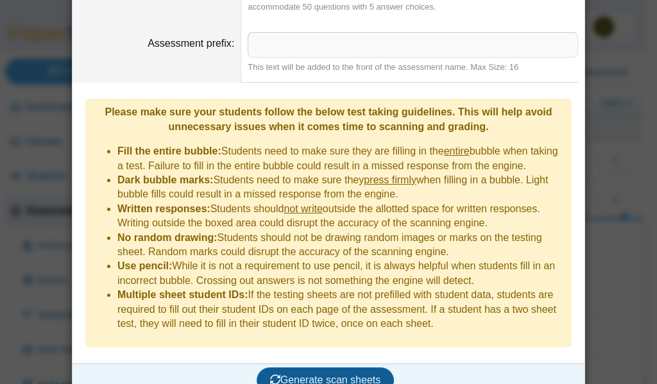
click at [308, 375] on span "Generate scan sheets" at bounding box center [325, 380] width 111 height 11
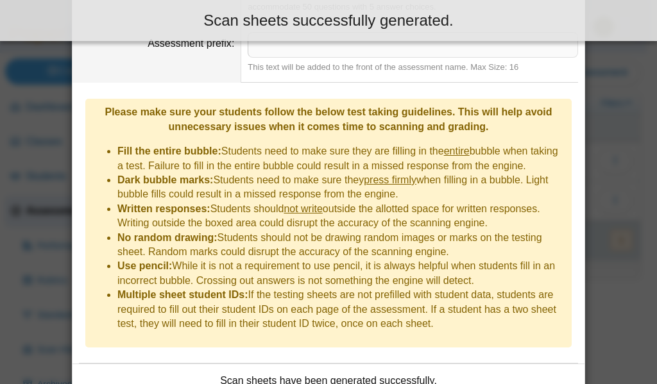
scroll to position [0, 0]
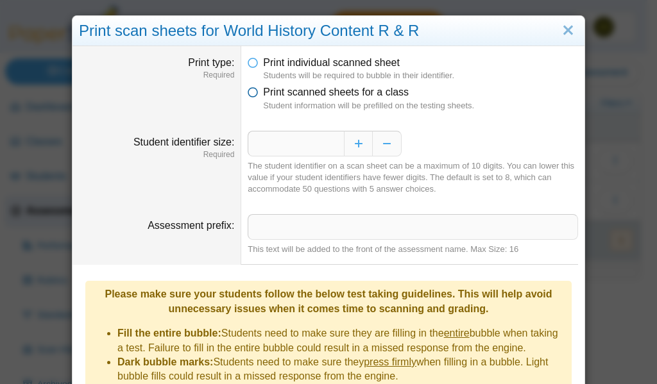
click at [251, 92] on icon at bounding box center [253, 89] width 10 height 9
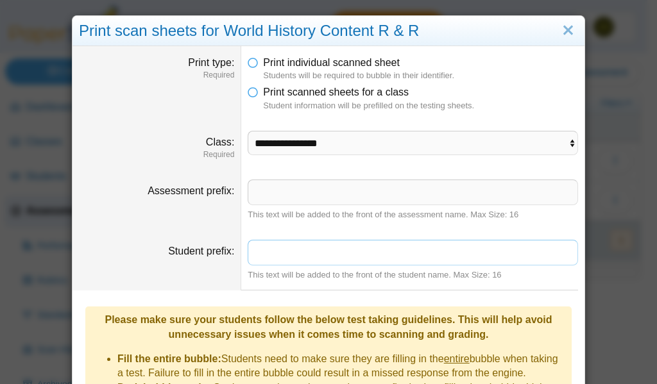
scroll to position [257, 0]
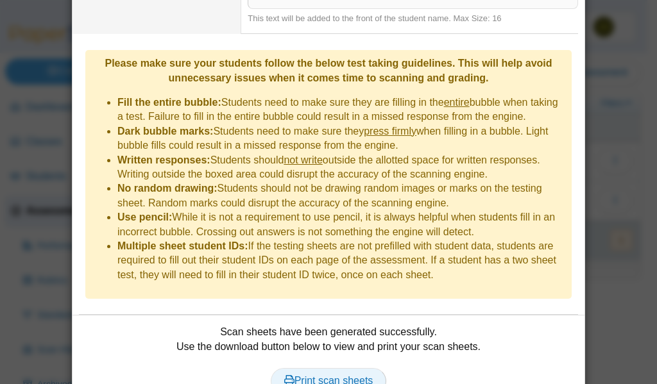
click at [331, 375] on span "Print scan sheets" at bounding box center [328, 380] width 89 height 11
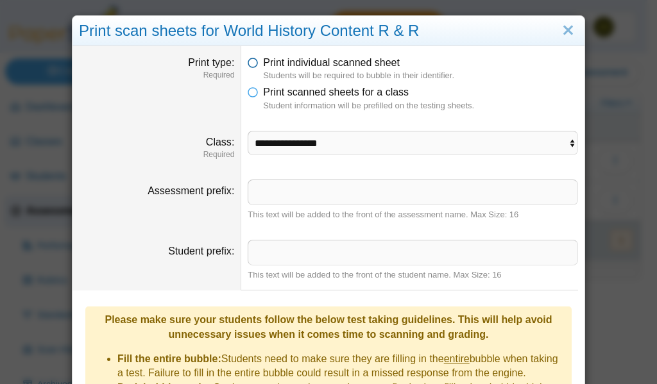
click at [248, 64] on icon at bounding box center [253, 60] width 10 height 9
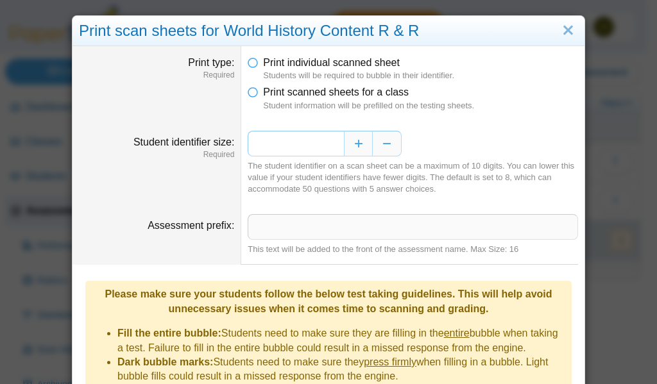
scroll to position [286, 0]
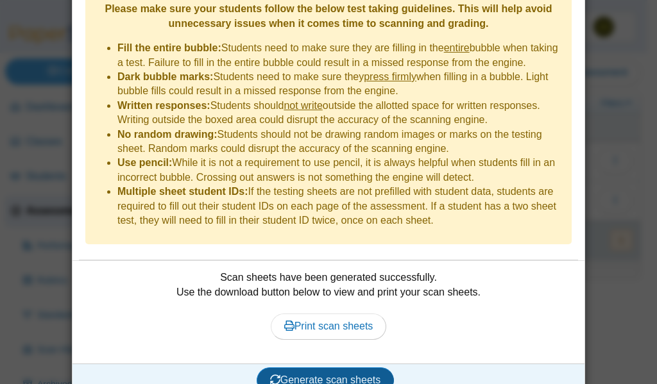
click at [323, 368] on button "Generate scan sheets" at bounding box center [326, 381] width 138 height 26
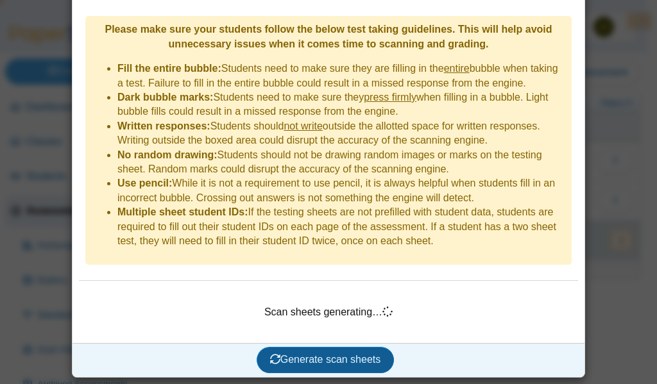
scroll to position [245, 0]
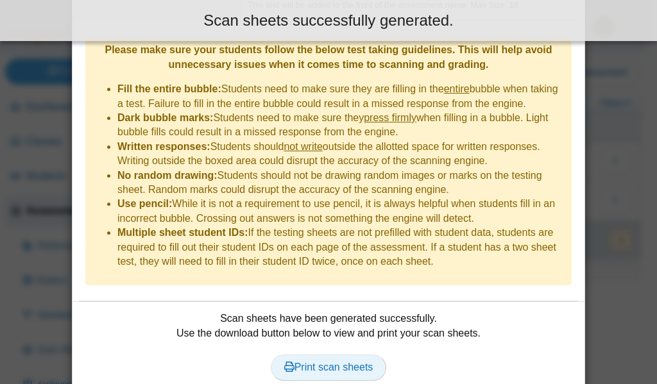
click at [322, 362] on span "Print scan sheets" at bounding box center [328, 367] width 89 height 11
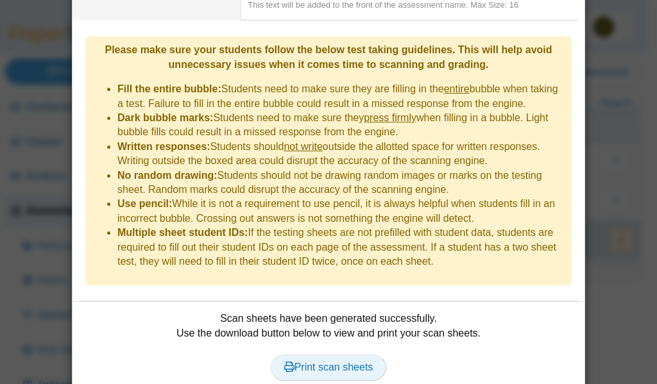
scroll to position [0, 0]
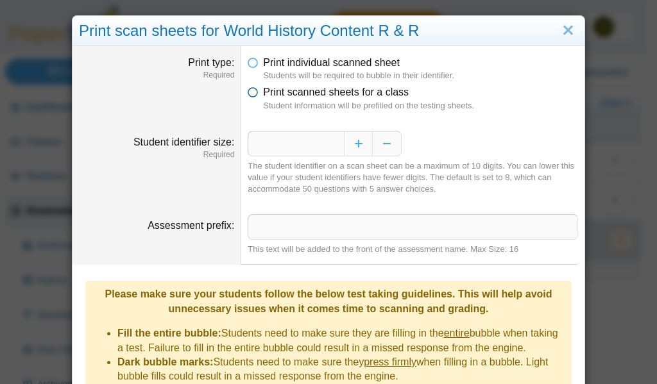
click at [248, 94] on icon at bounding box center [253, 89] width 10 height 9
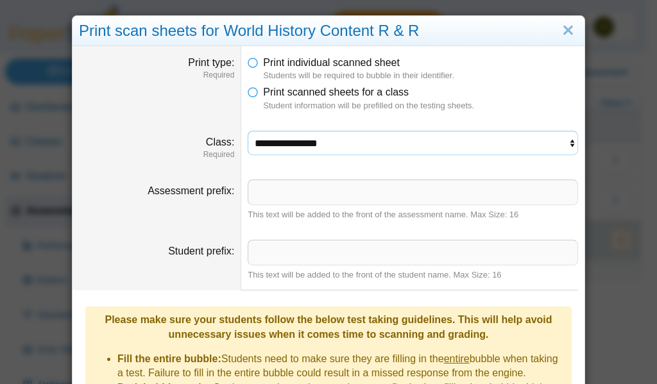
click at [410, 136] on select "**********" at bounding box center [413, 143] width 331 height 24
select select "**********"
click at [248, 131] on select "**********" at bounding box center [413, 143] width 331 height 24
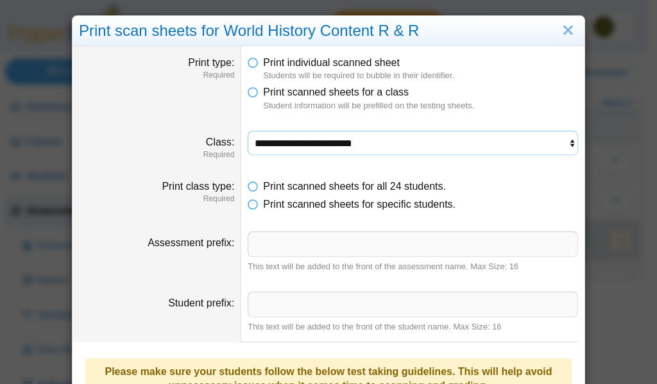
scroll to position [321, 0]
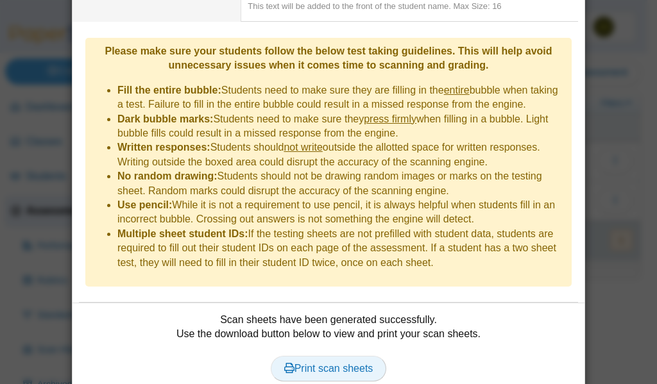
click at [337, 363] on span "Print scan sheets" at bounding box center [328, 368] width 89 height 11
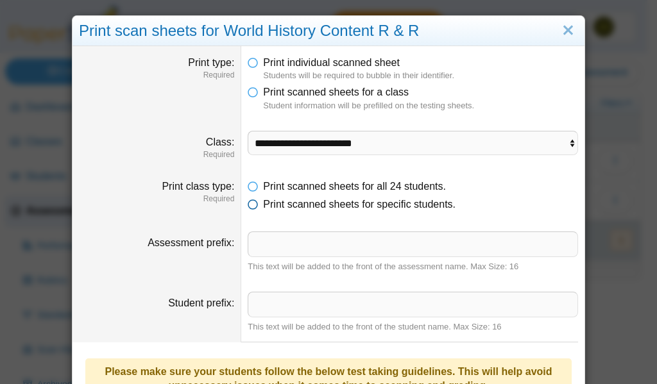
click at [248, 204] on icon at bounding box center [253, 202] width 10 height 9
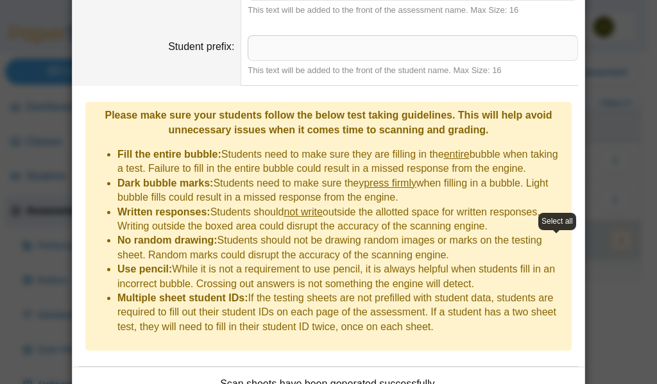
scroll to position [1069, 0]
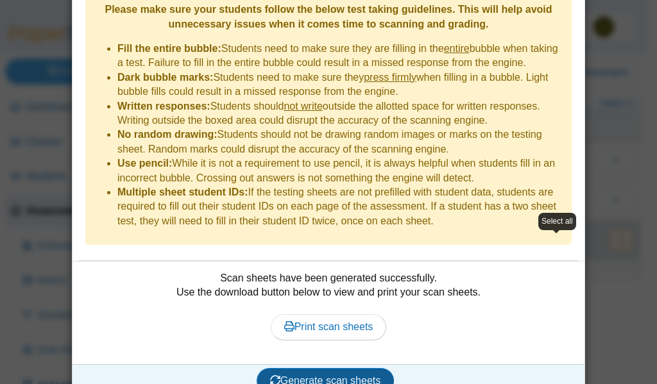
click at [313, 375] on span "Generate scan sheets" at bounding box center [325, 380] width 111 height 11
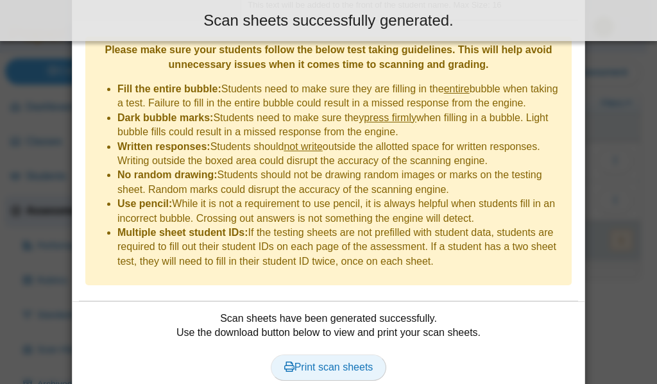
click at [317, 355] on link "Print scan sheets" at bounding box center [329, 368] width 116 height 26
